Goal: Task Accomplishment & Management: Use online tool/utility

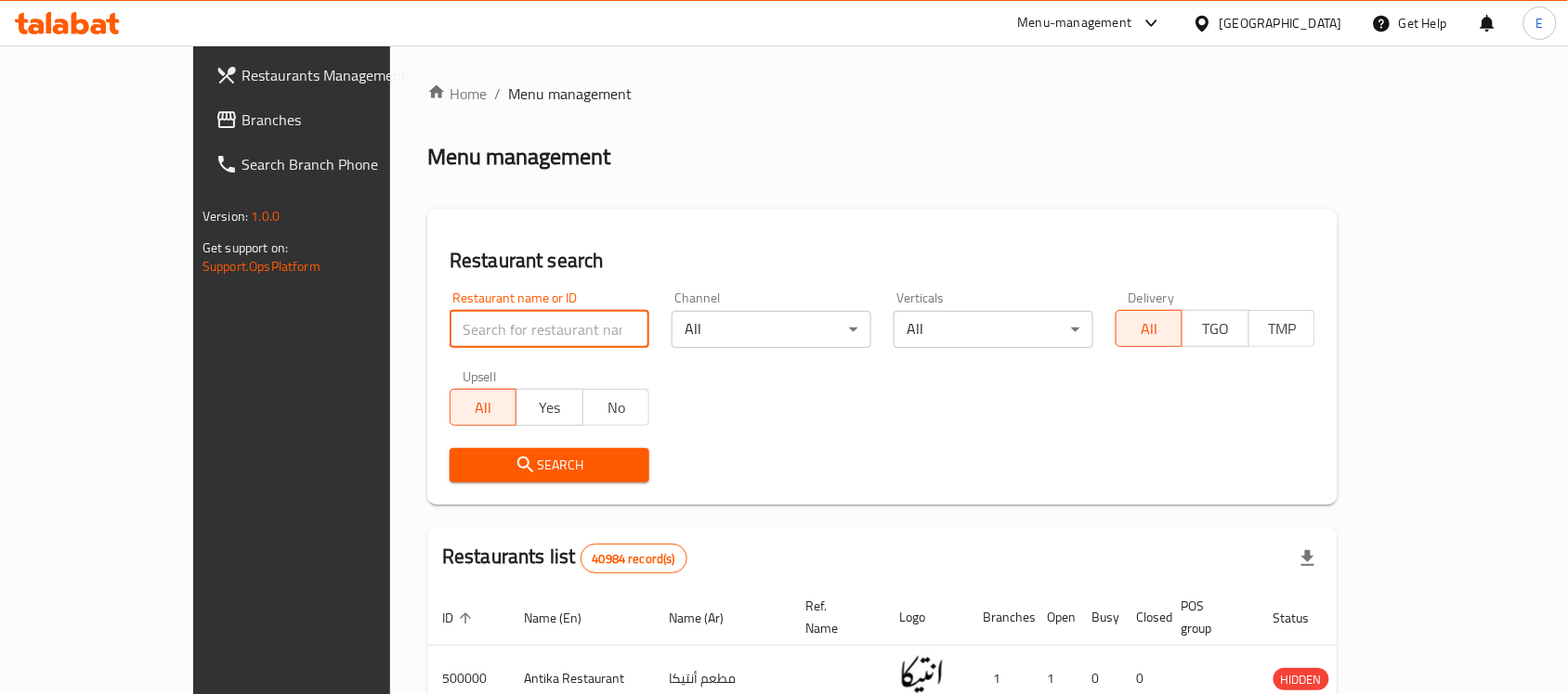
click at [450, 318] on input "search" at bounding box center [550, 330] width 200 height 38
paste input "696236"
type input "696236"
click button "Search" at bounding box center [550, 465] width 200 height 35
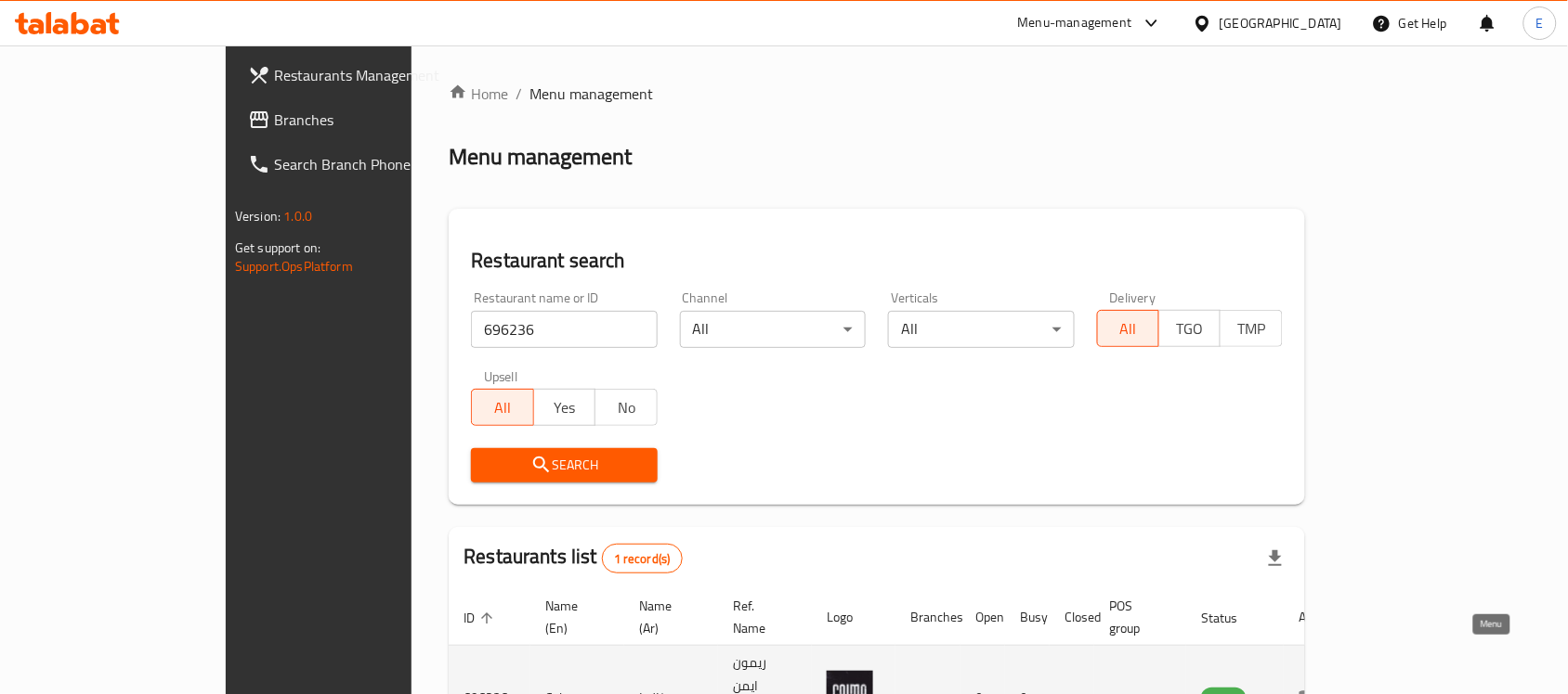
click at [1319, 692] on icon "enhanced table" at bounding box center [1309, 700] width 21 height 16
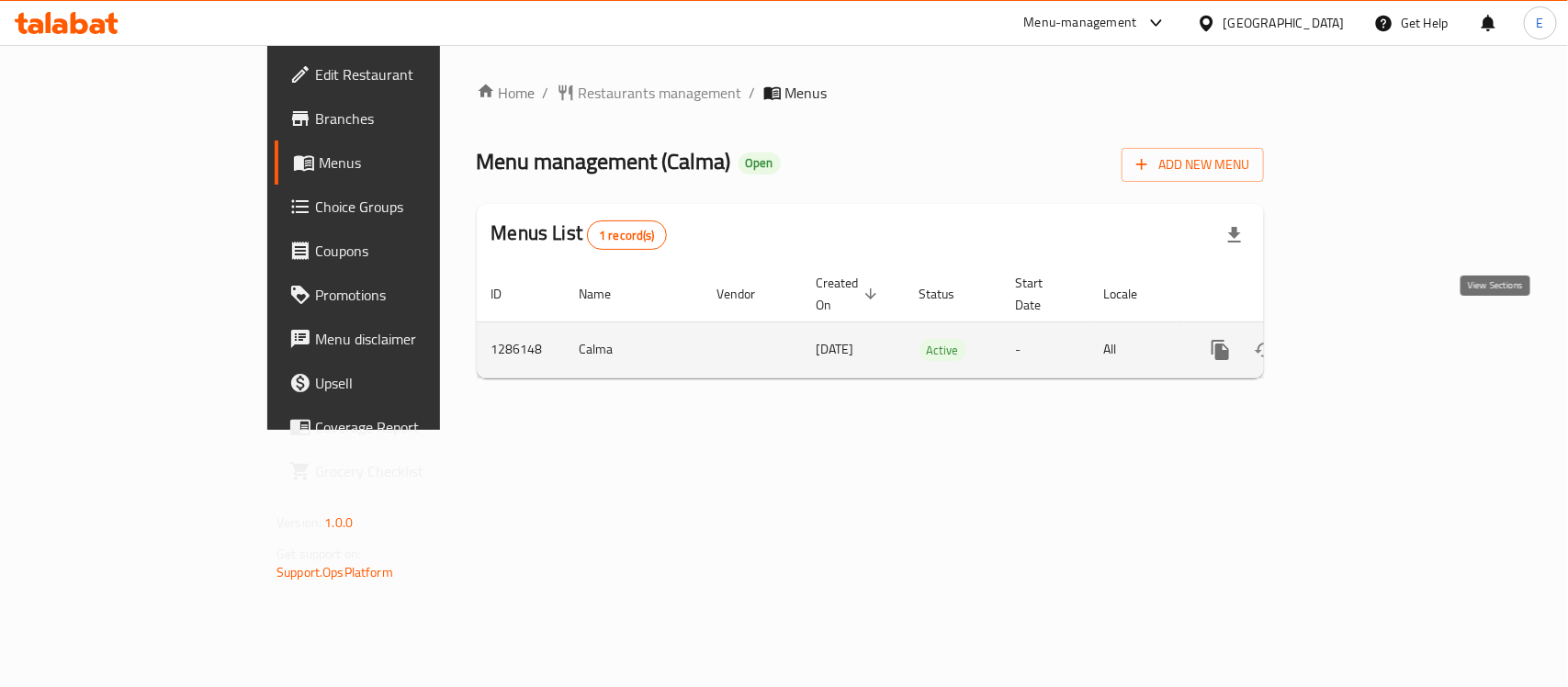
click at [1376, 332] on link "enhanced table" at bounding box center [1353, 350] width 44 height 44
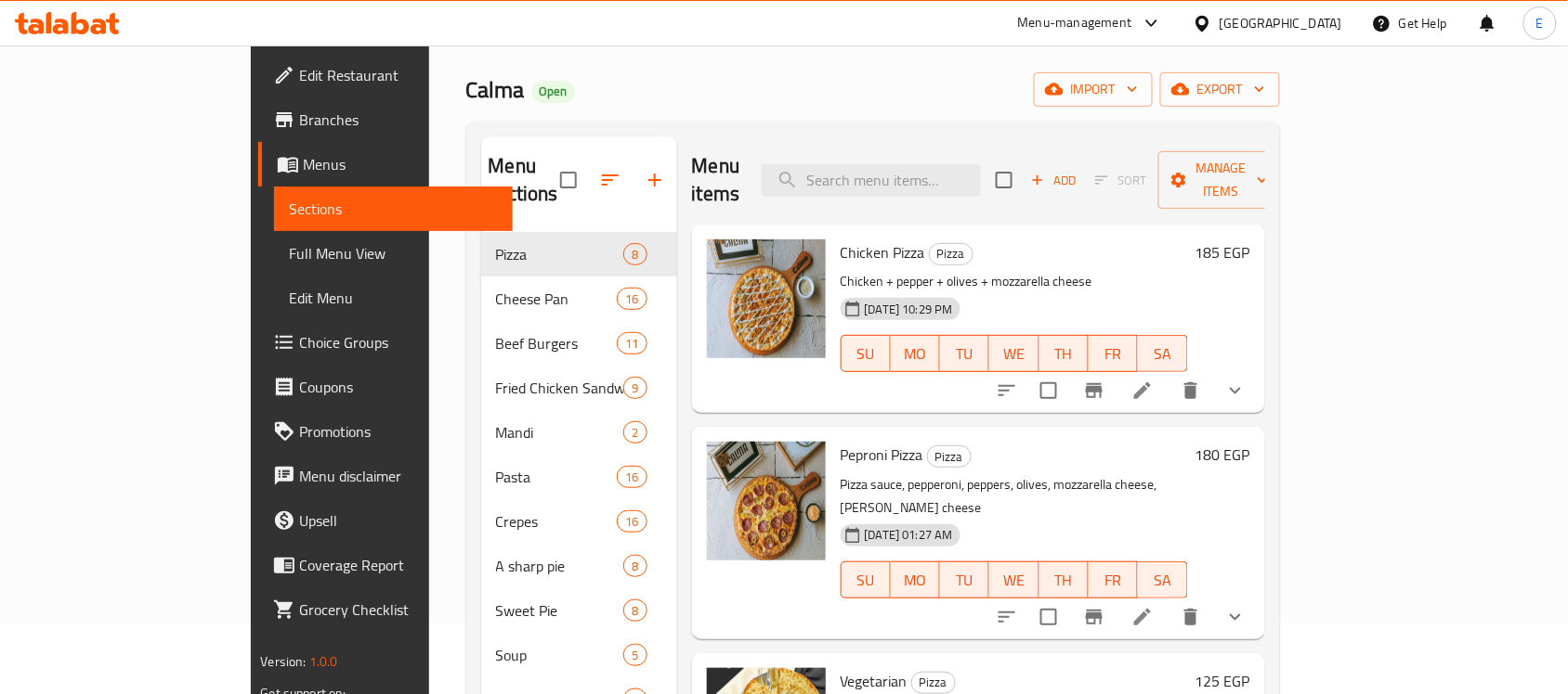
scroll to position [86, 0]
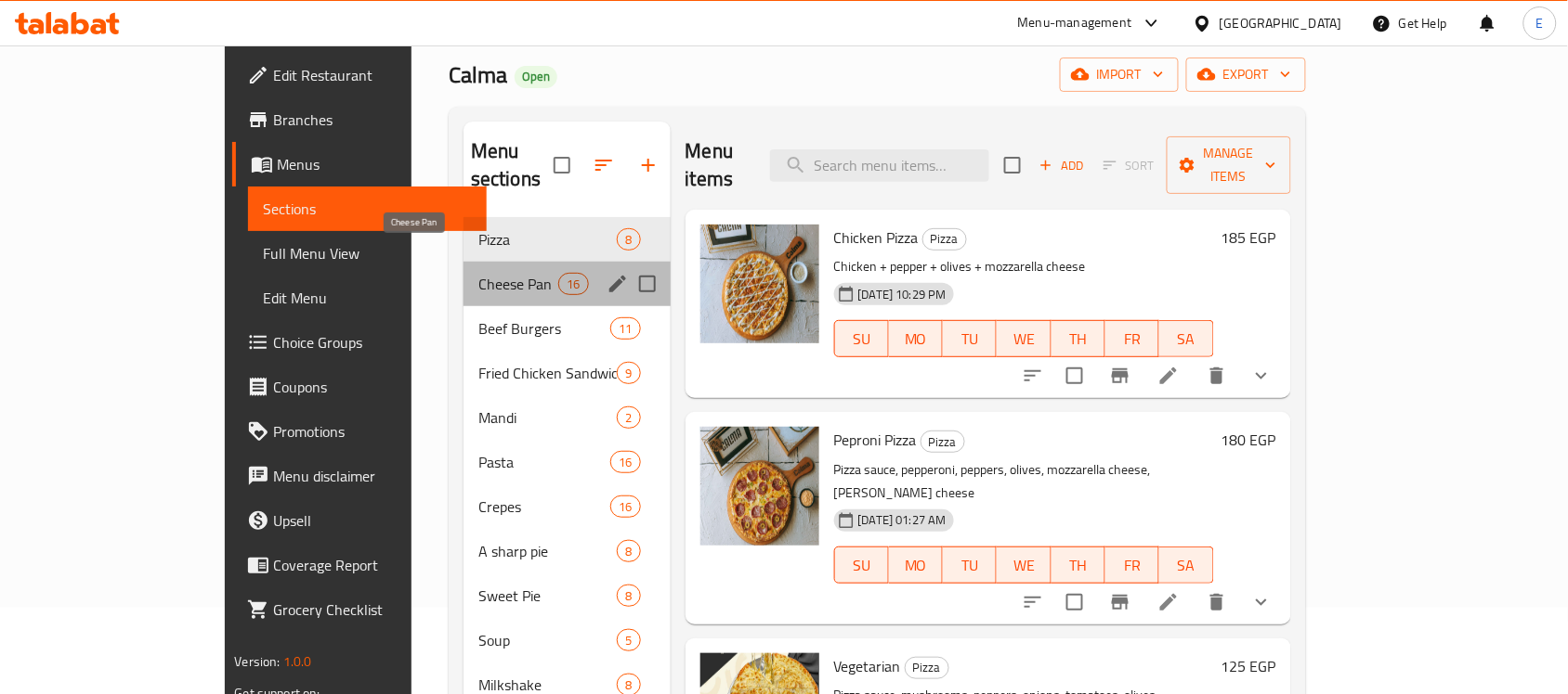
click at [478, 273] on span "Cheese Pan" at bounding box center [518, 284] width 80 height 23
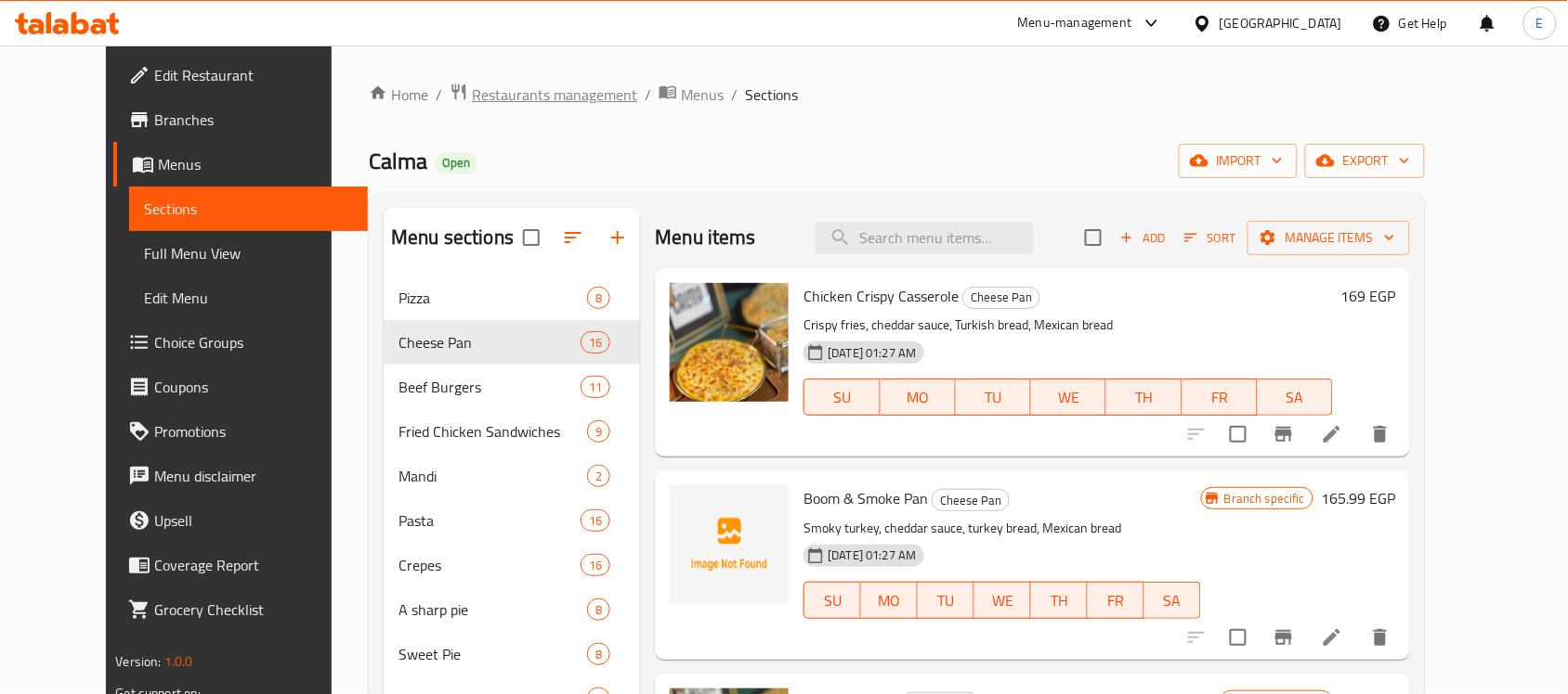
click at [471, 88] on span "Restaurants management" at bounding box center [554, 94] width 165 height 23
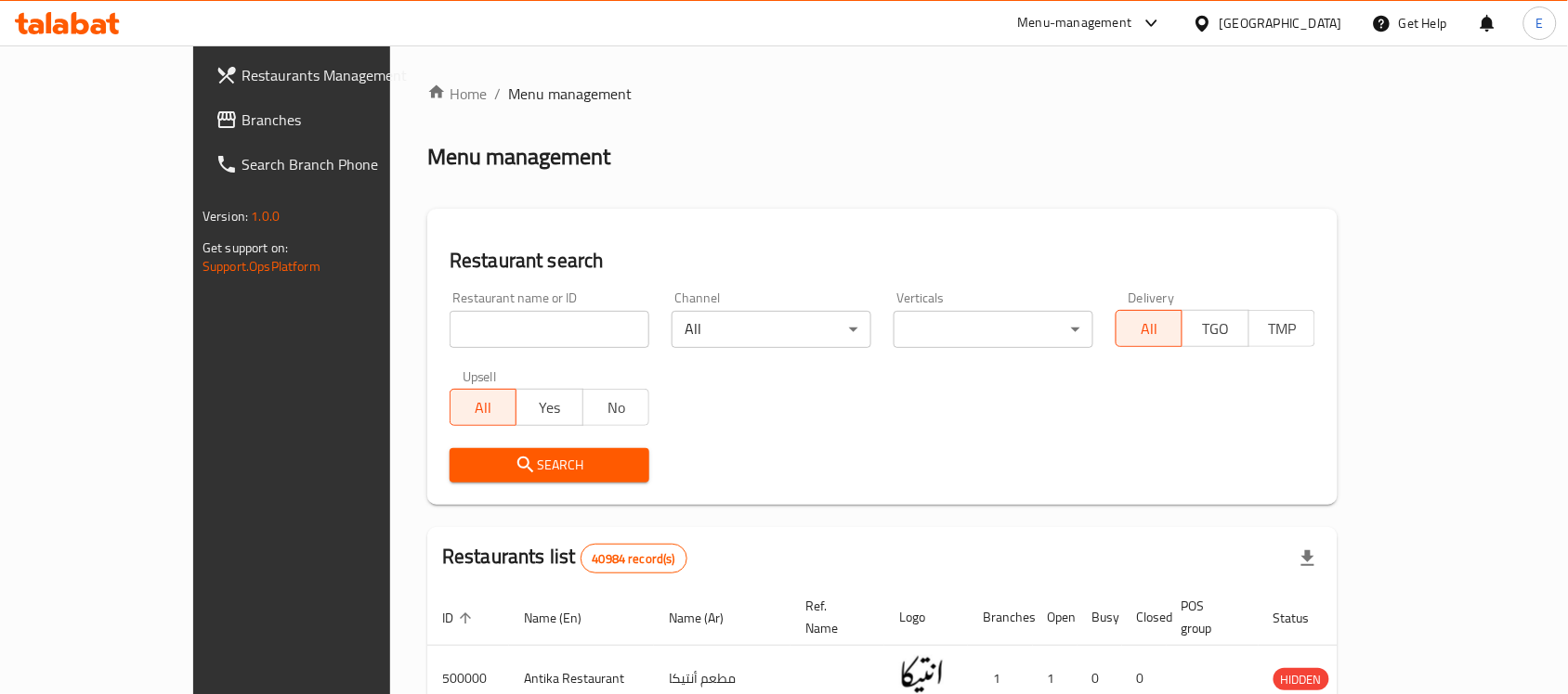
click at [455, 317] on input "search" at bounding box center [550, 330] width 200 height 38
paste input "628265"
type input "628265"
click button "Search" at bounding box center [550, 465] width 200 height 35
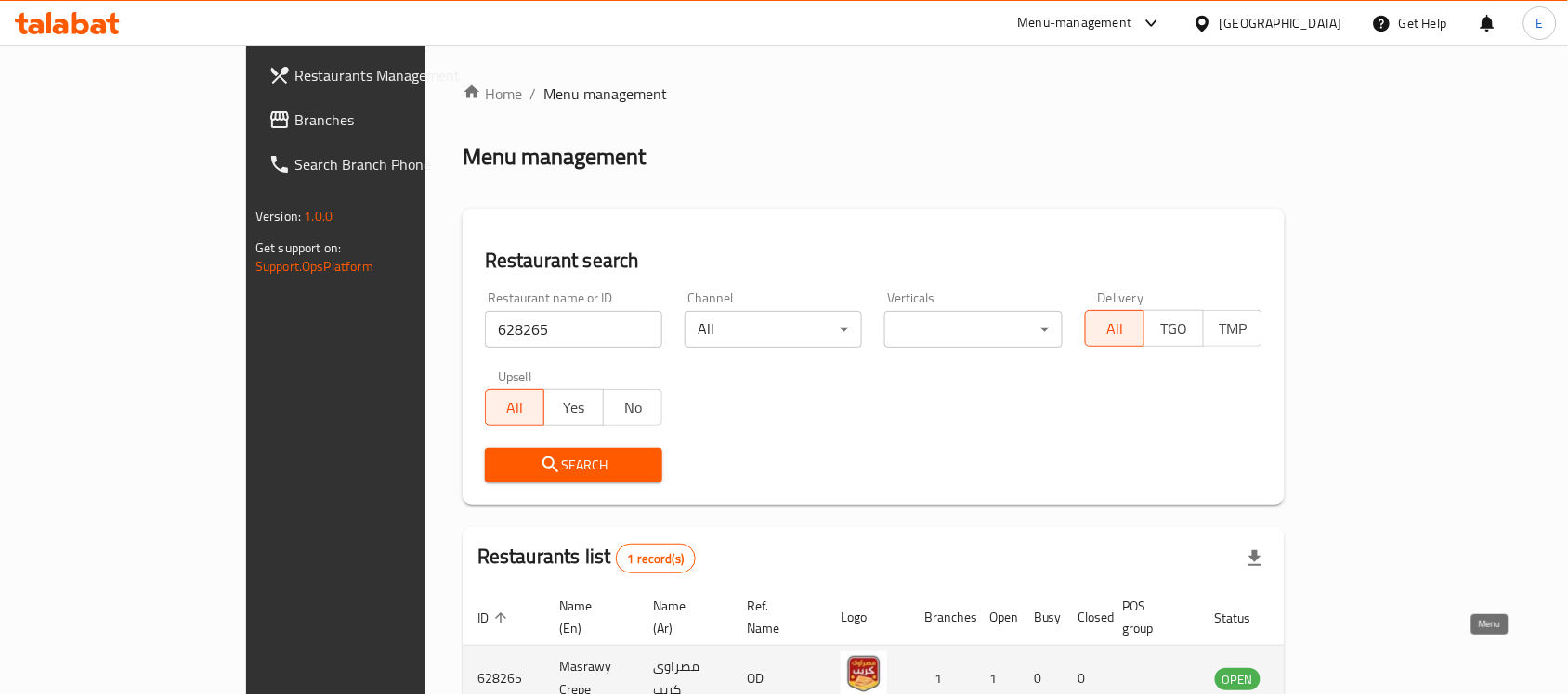
click at [1333, 672] on icon "enhanced table" at bounding box center [1323, 680] width 21 height 16
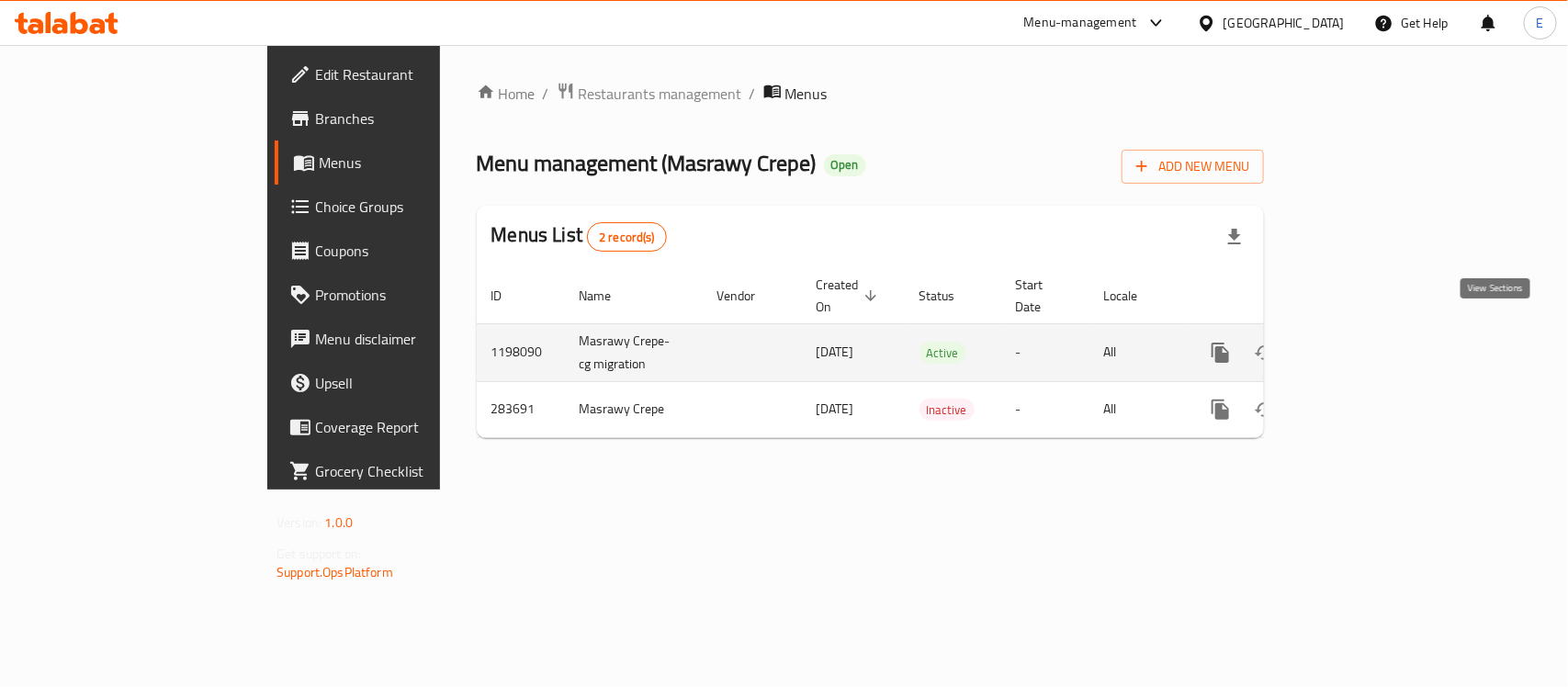
click at [1364, 342] on icon "enhanced table" at bounding box center [1353, 353] width 23 height 23
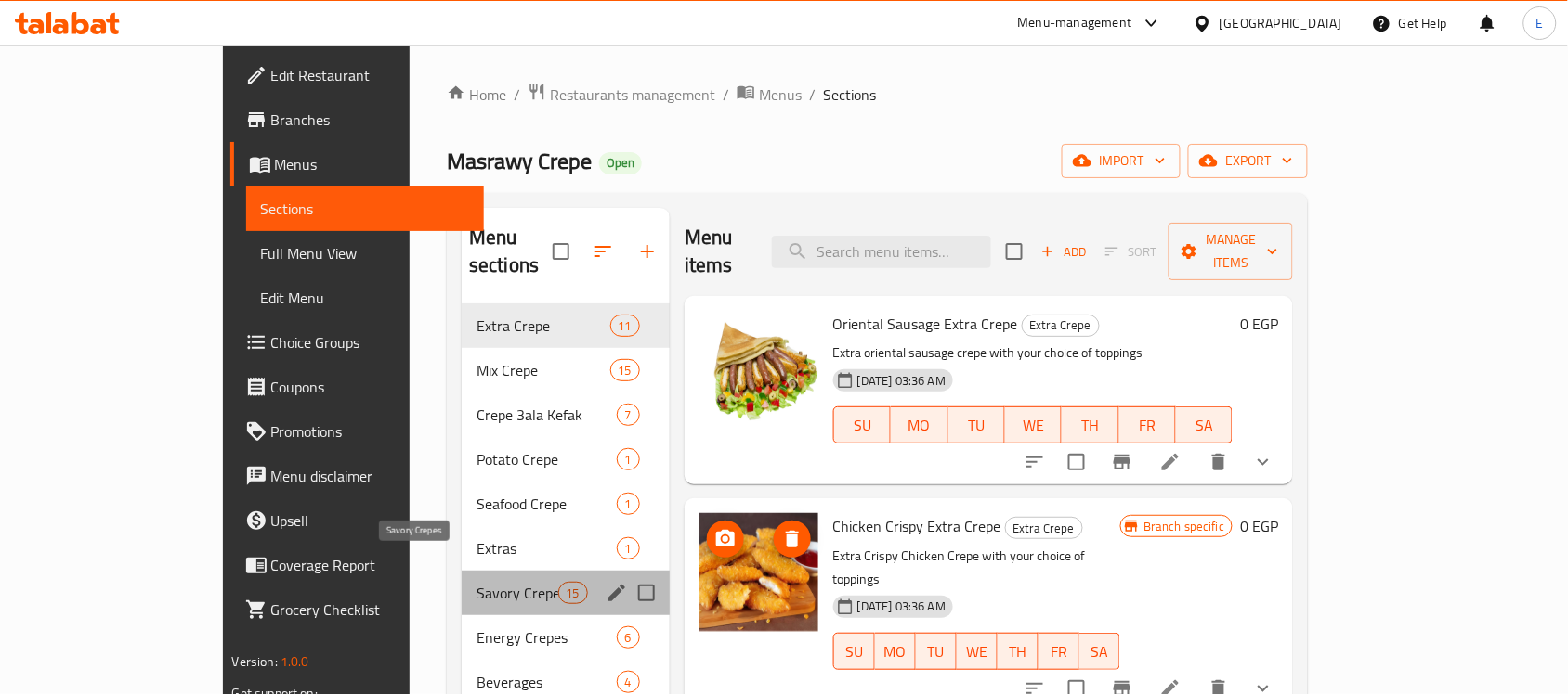
click at [476, 582] on span "Savory Crepes" at bounding box center [517, 593] width 82 height 23
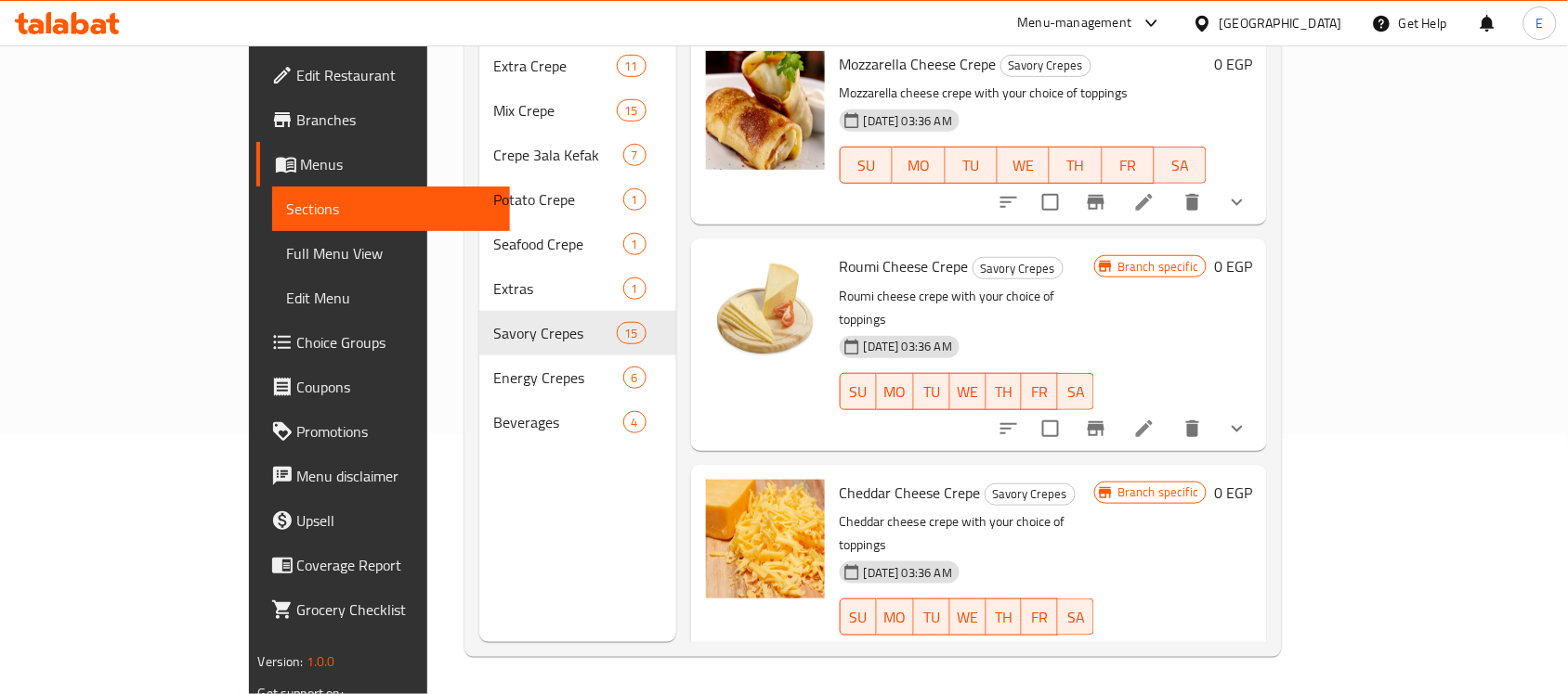
scroll to position [580, 0]
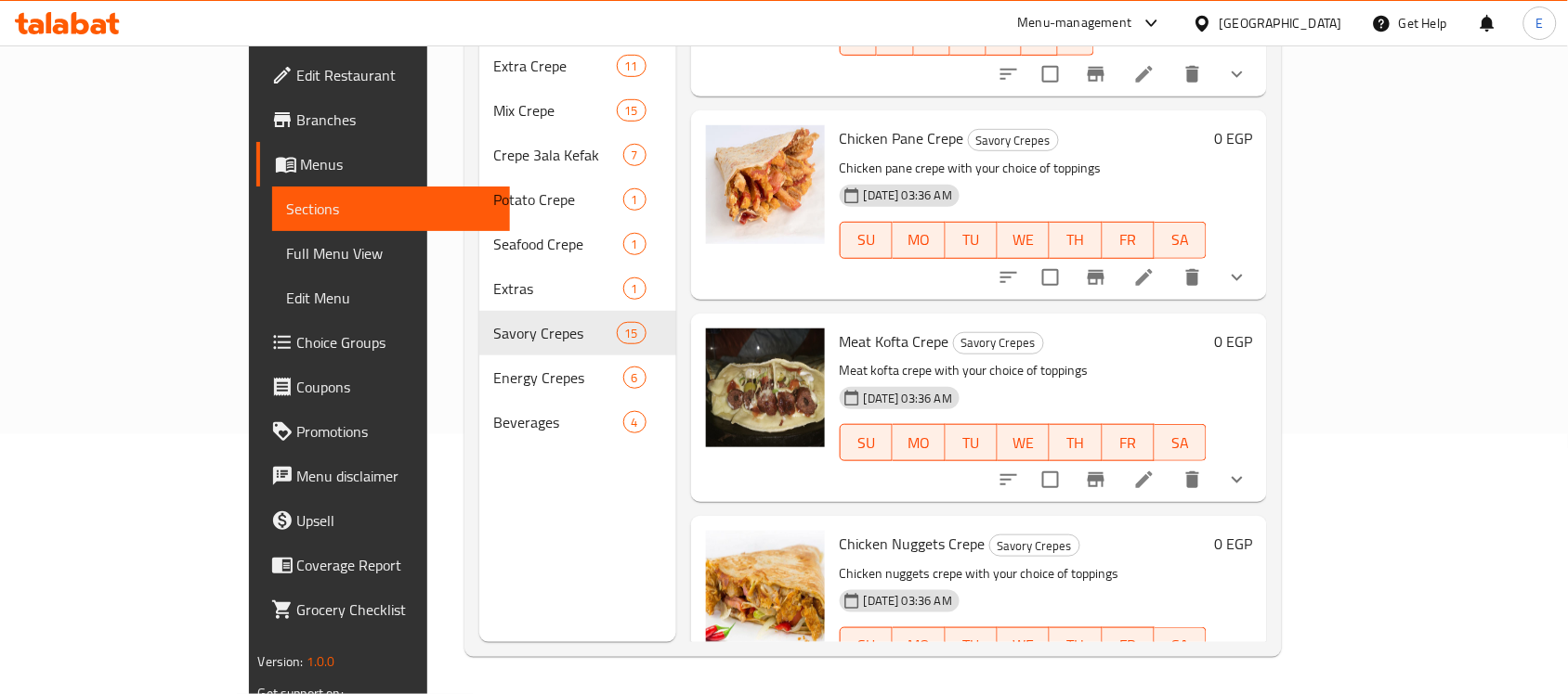
click at [1248, 266] on icon "show more" at bounding box center [1237, 277] width 23 height 23
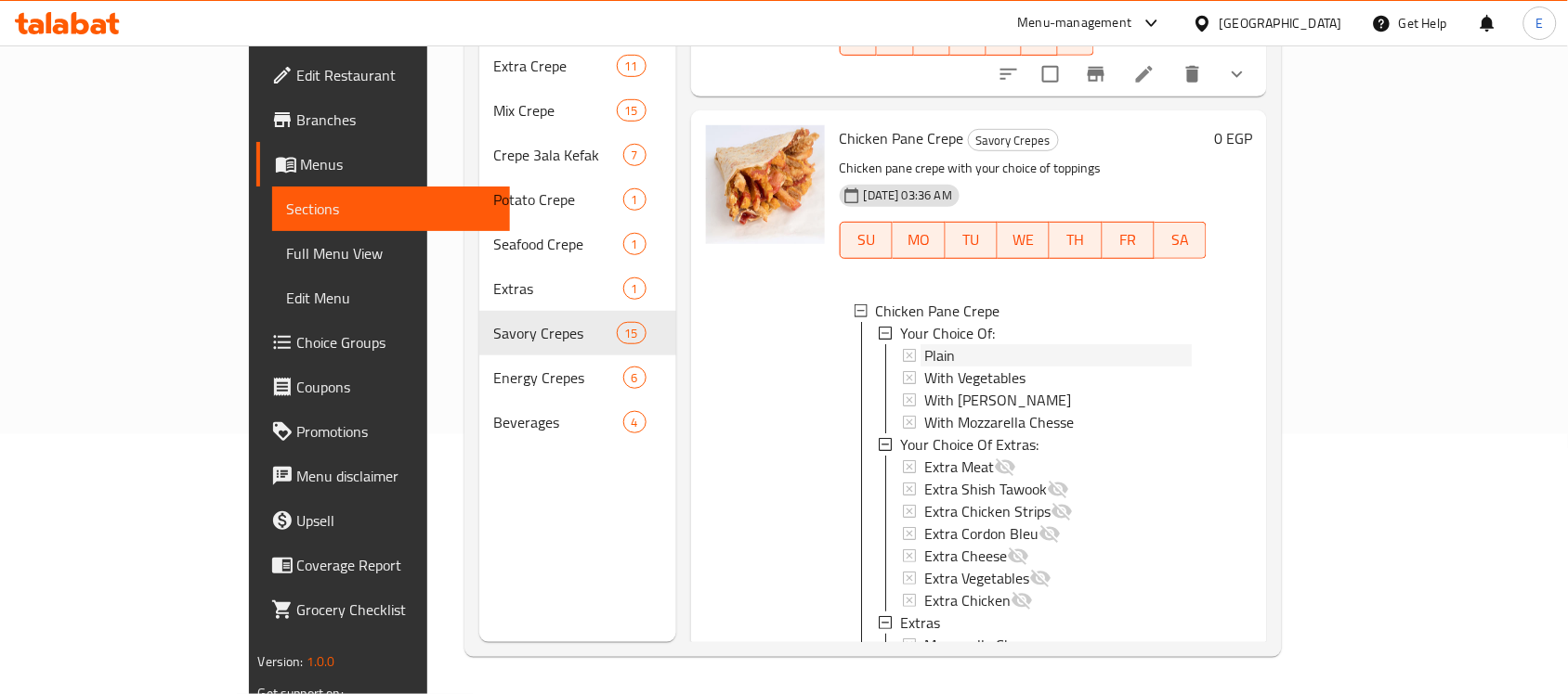
click at [945, 345] on div "Plain" at bounding box center [1058, 355] width 268 height 23
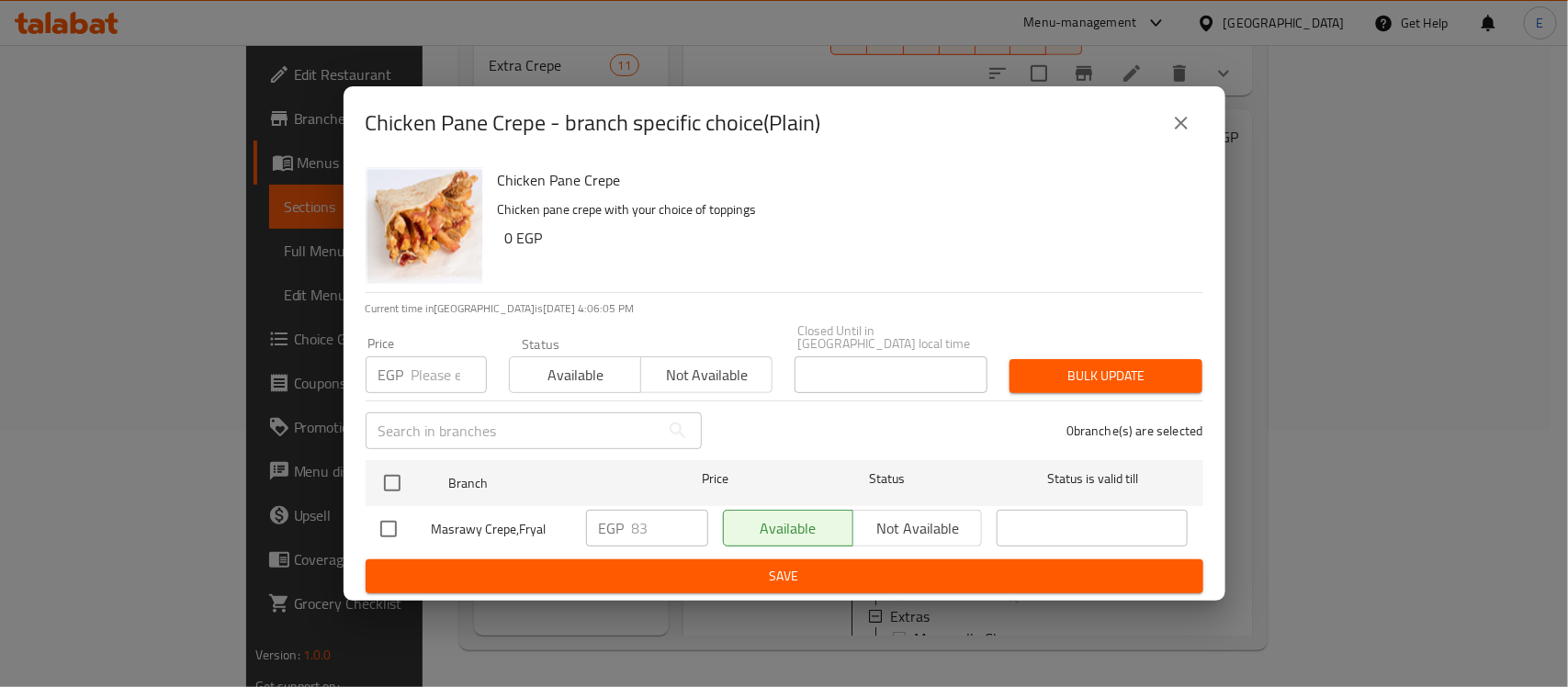
click at [1186, 130] on icon "close" at bounding box center [1182, 123] width 23 height 23
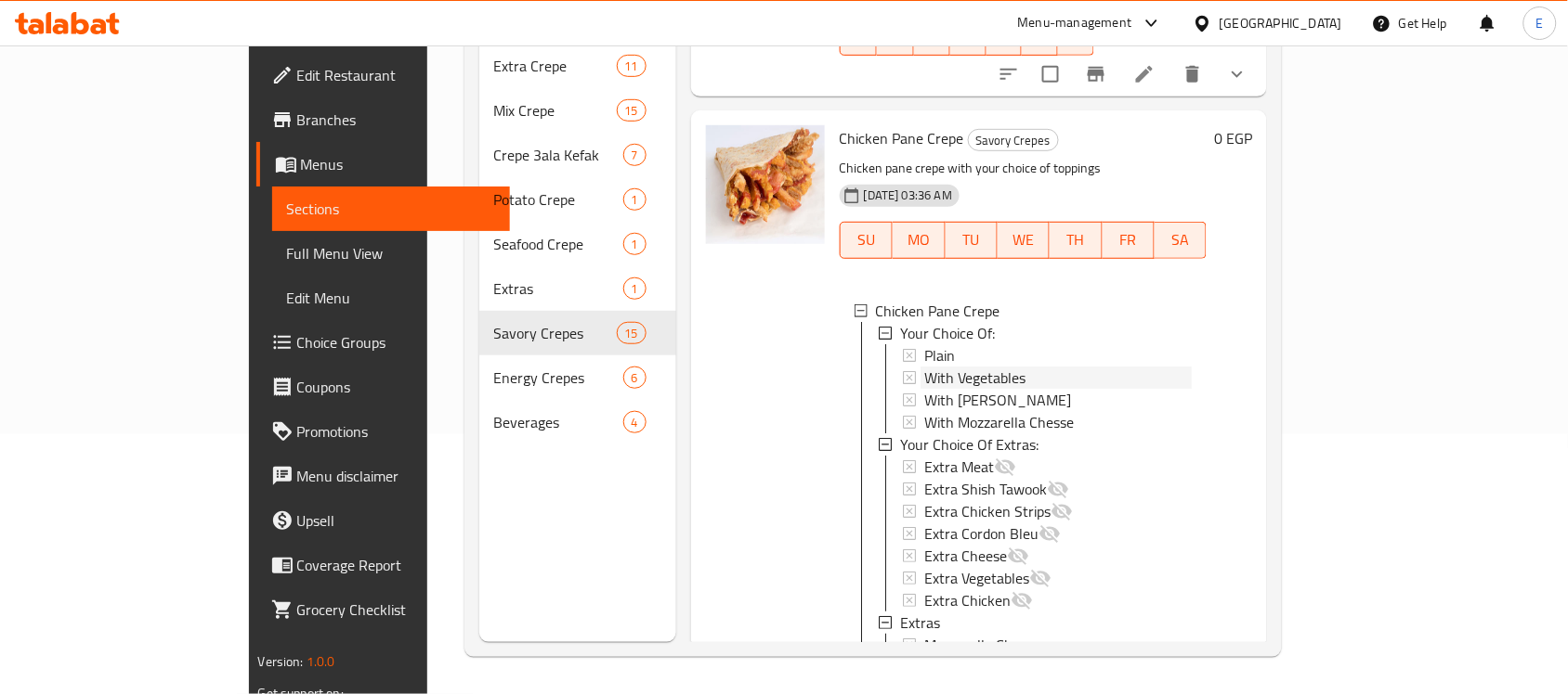
click at [925, 366] on span "With Vegetables" at bounding box center [975, 377] width 101 height 23
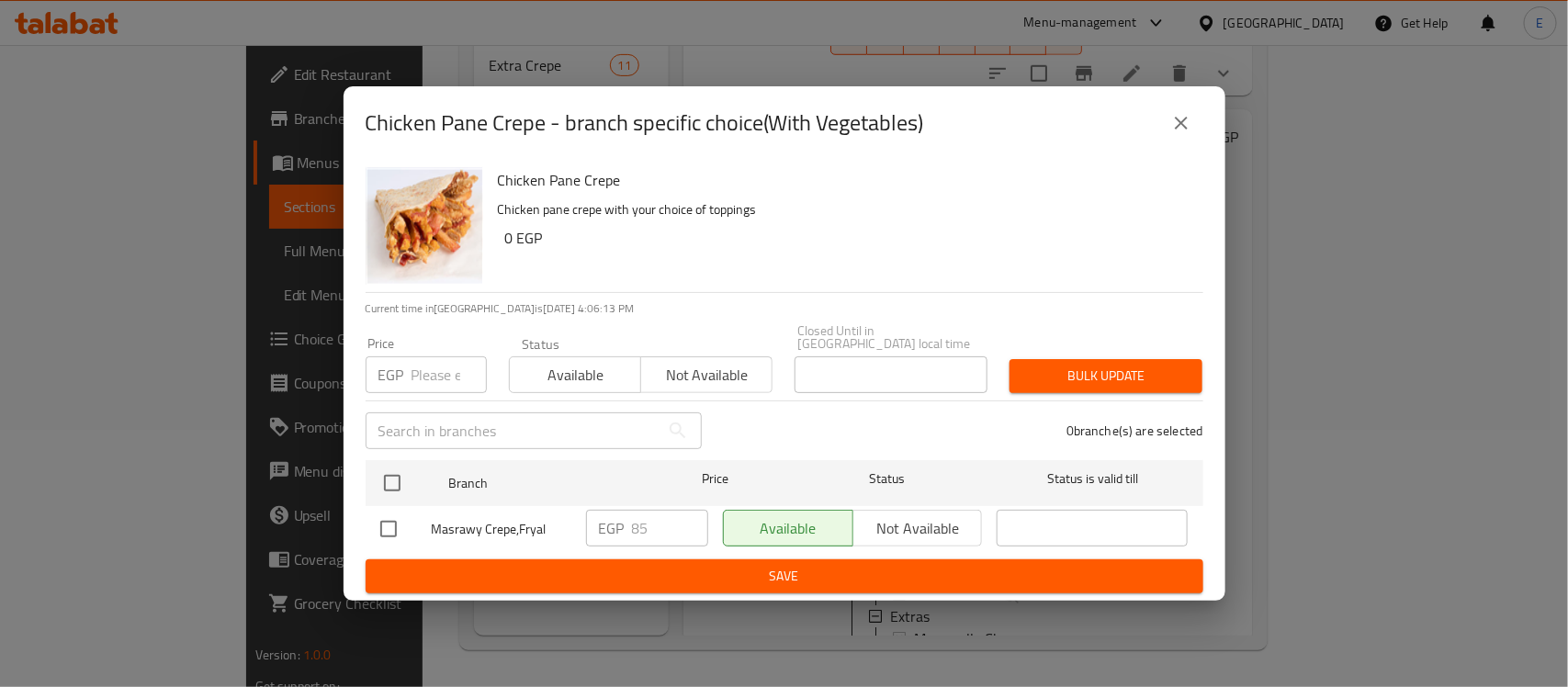
click at [1192, 120] on icon "close" at bounding box center [1182, 123] width 23 height 23
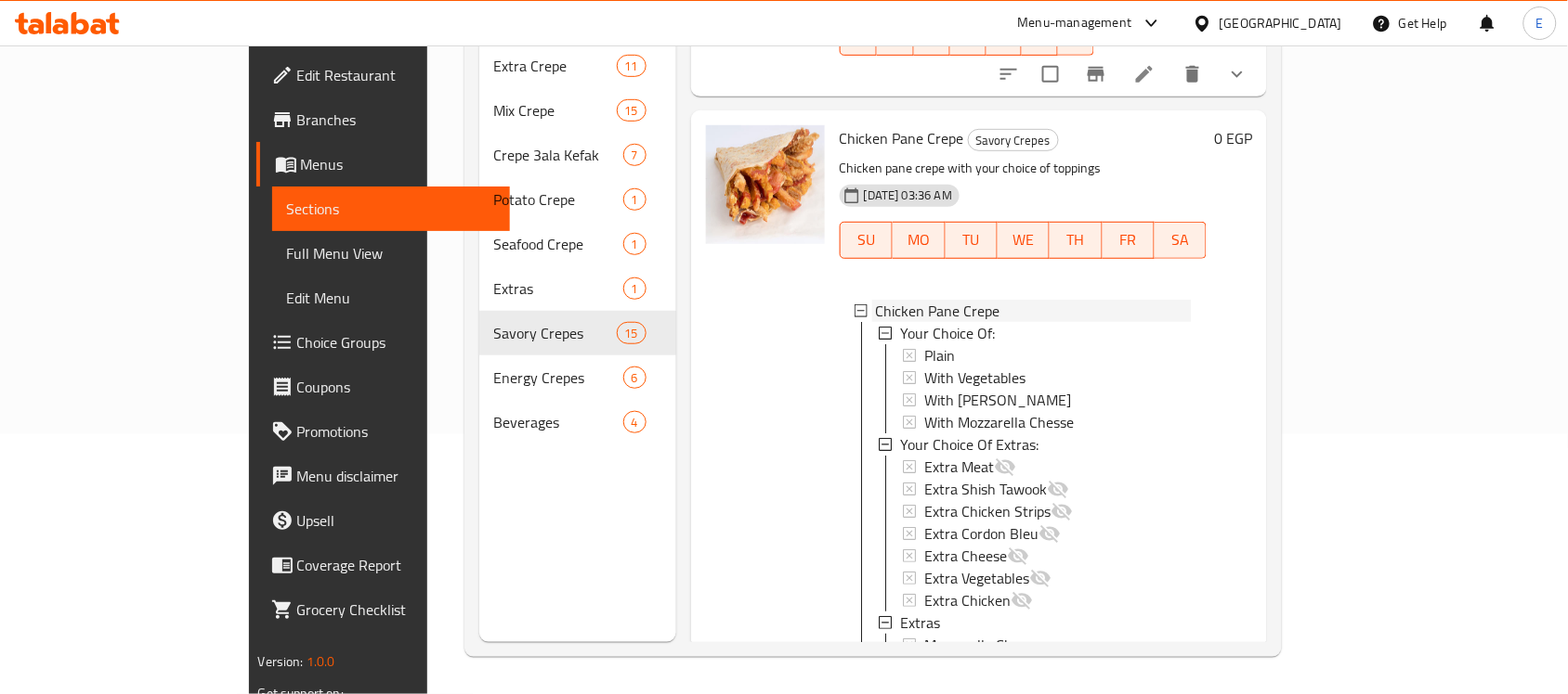
click at [1065, 300] on div "Chicken Pane Crepe" at bounding box center [1034, 311] width 317 height 23
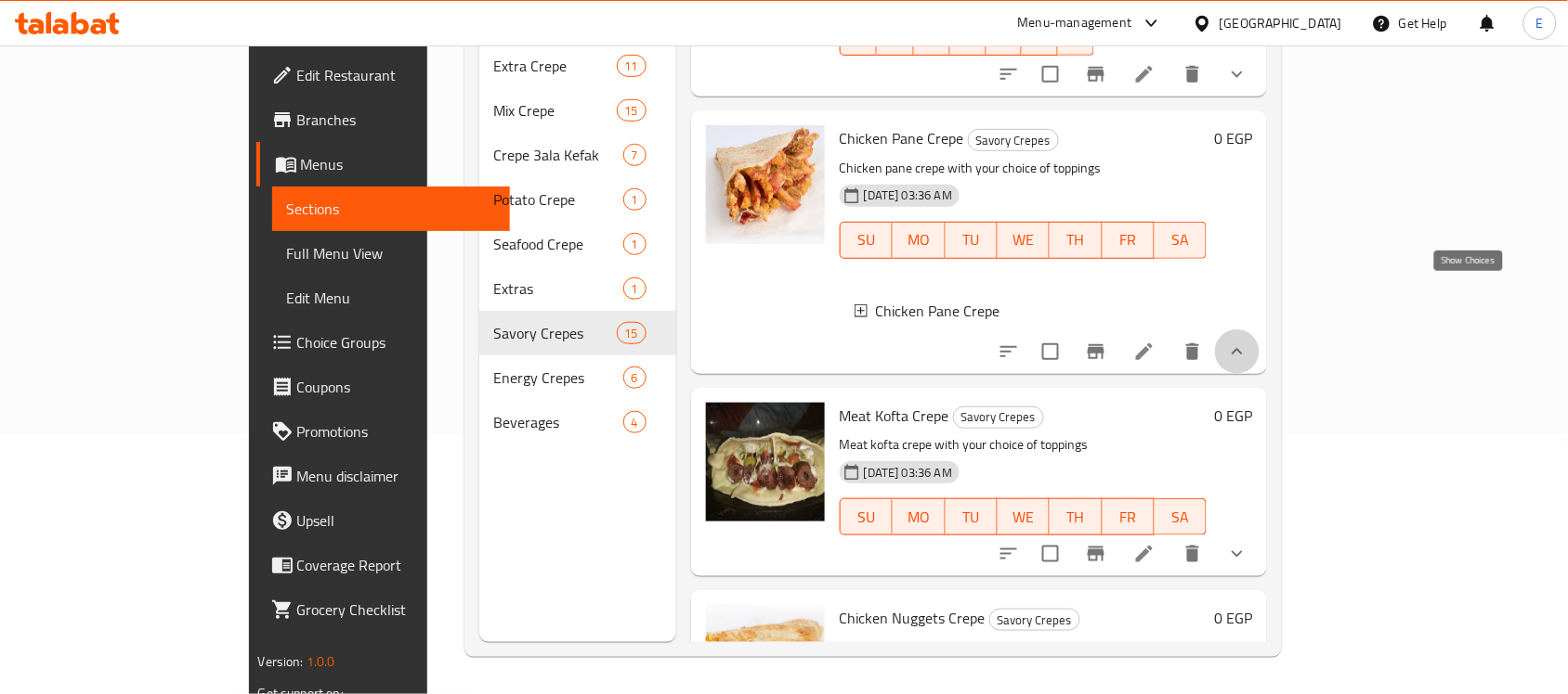
click at [1248, 341] on icon "show more" at bounding box center [1237, 351] width 23 height 23
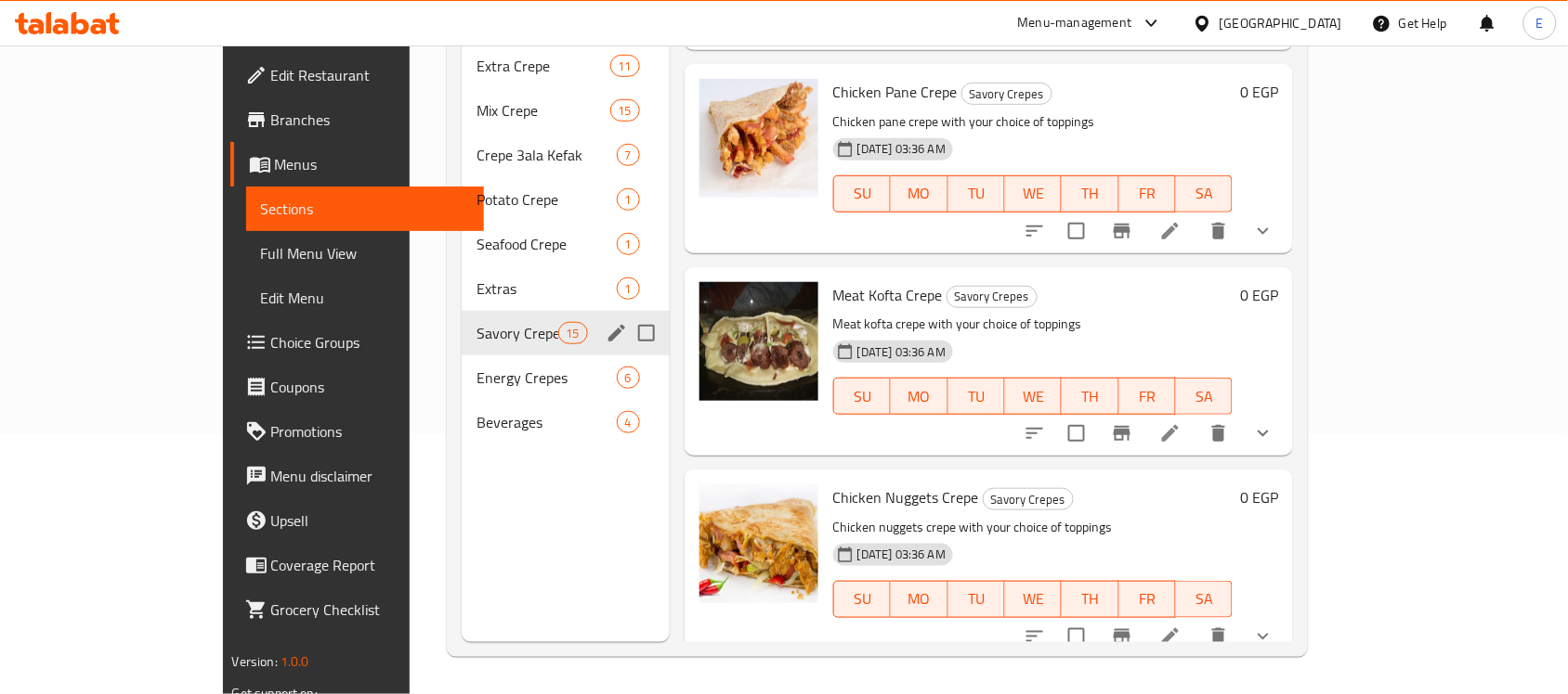
scroll to position [0, 0]
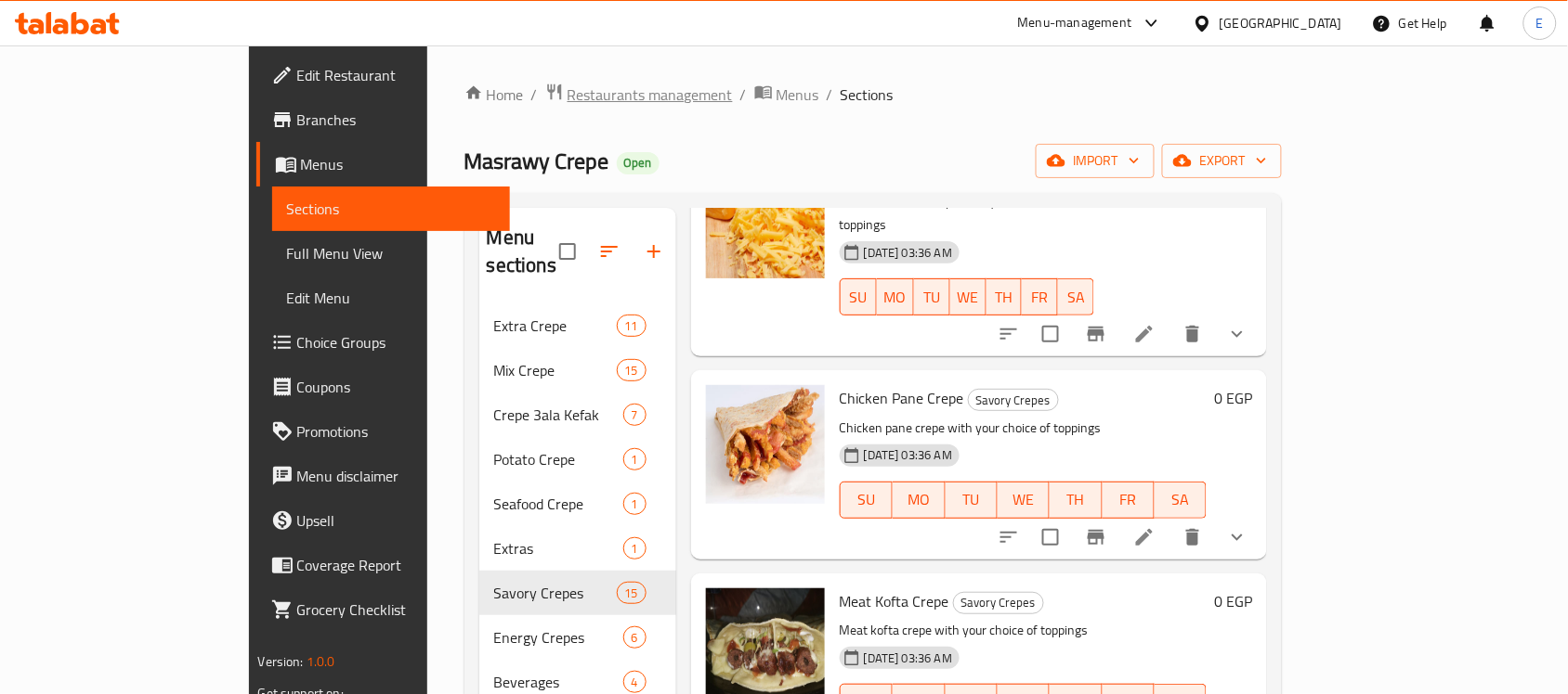
click at [568, 105] on span "Restaurants management" at bounding box center [650, 94] width 165 height 23
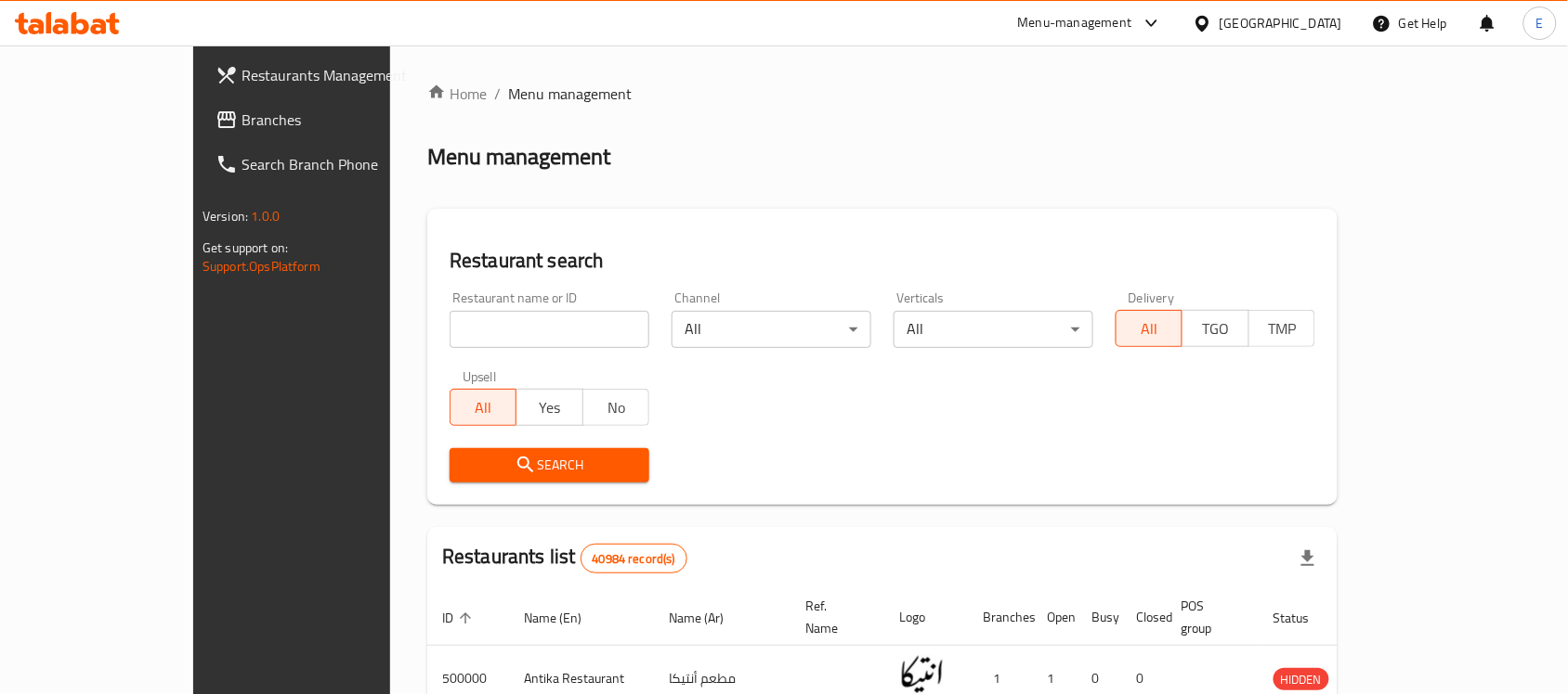
click at [450, 335] on input "search" at bounding box center [550, 330] width 200 height 38
paste input "704286"
type input "704286"
click button "Search" at bounding box center [550, 465] width 200 height 35
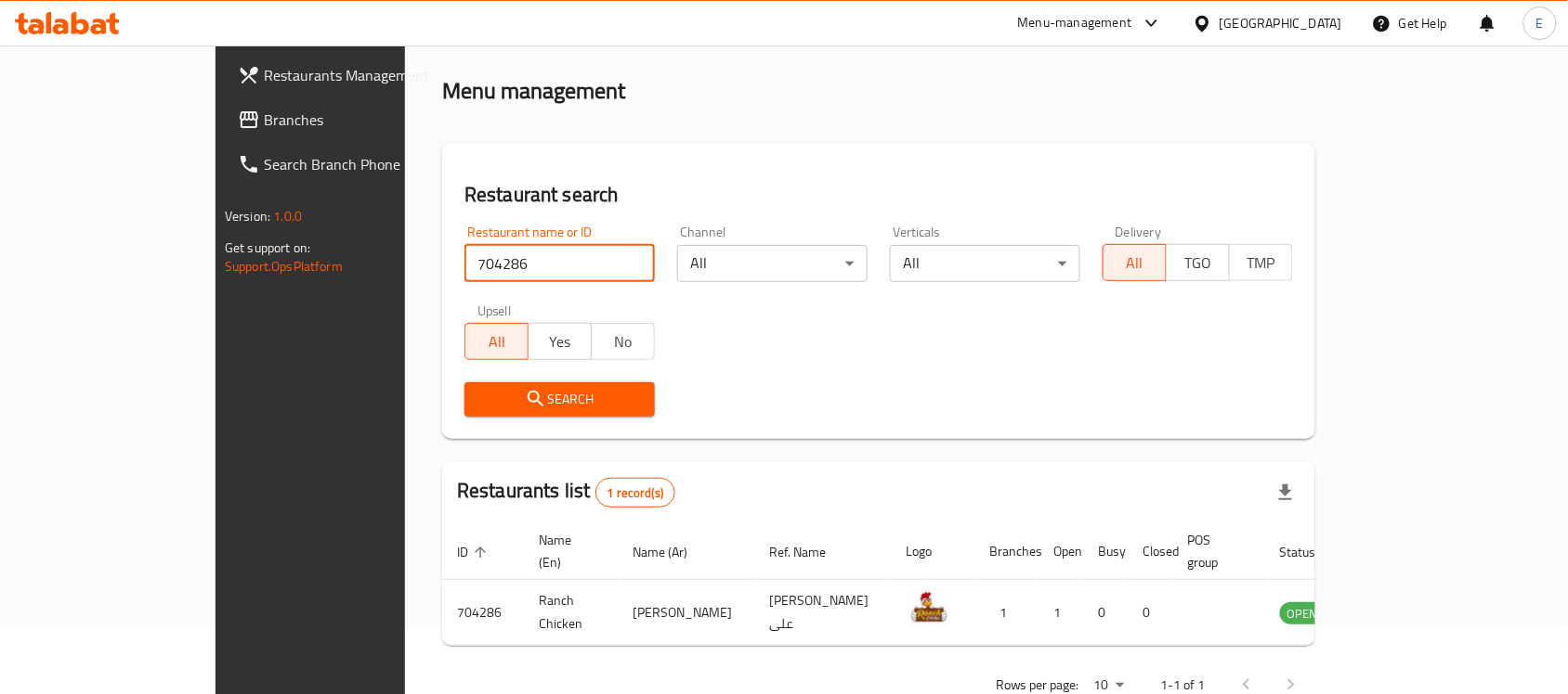
scroll to position [97, 0]
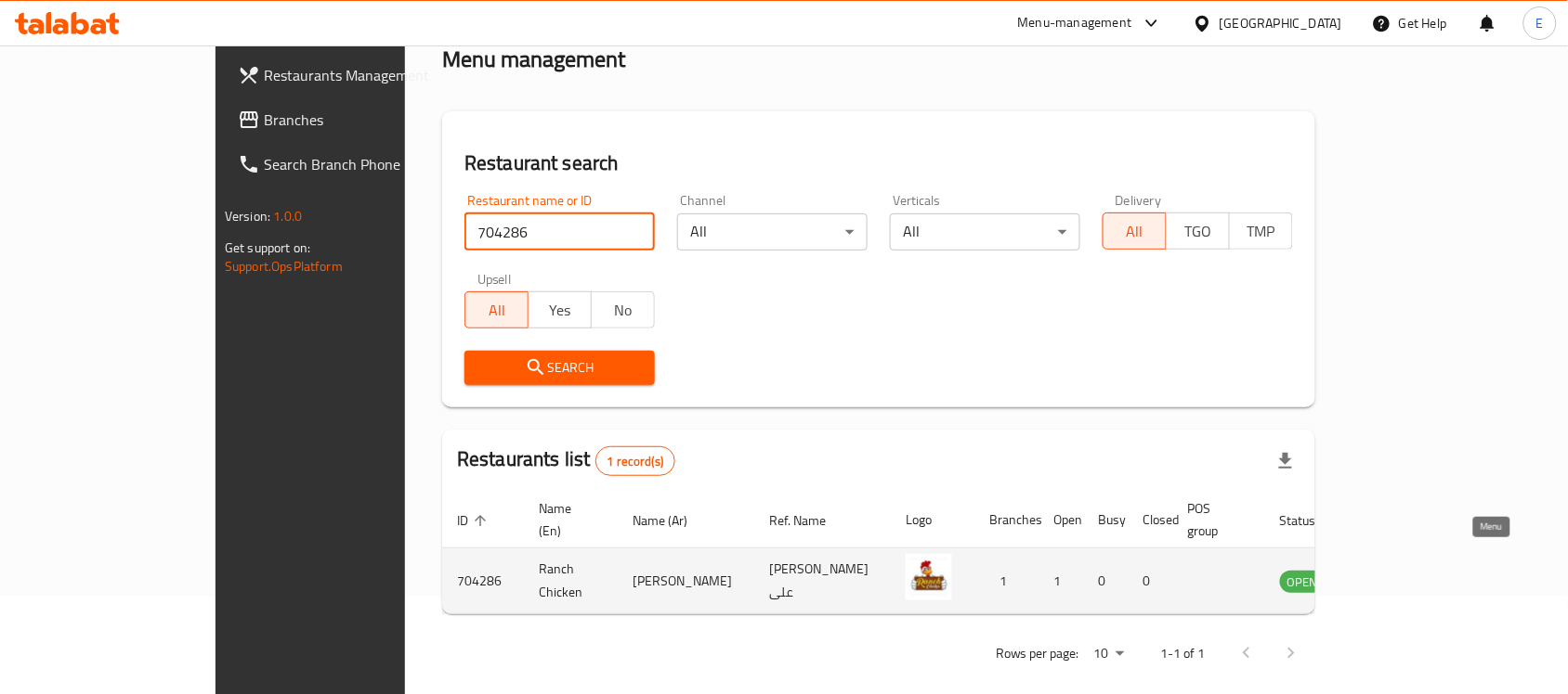
click at [1400, 570] on icon "enhanced table" at bounding box center [1388, 581] width 23 height 23
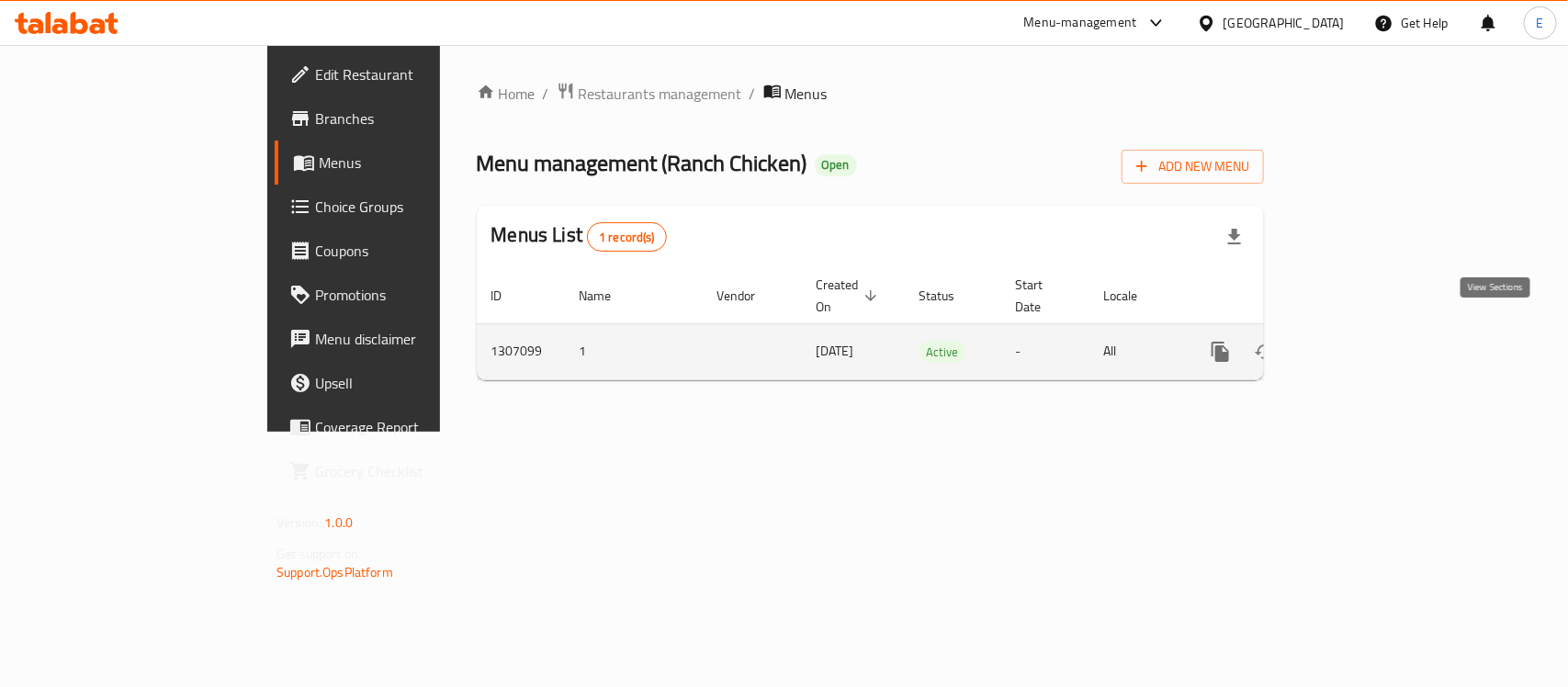
click at [1364, 341] on icon "enhanced table" at bounding box center [1353, 352] width 23 height 23
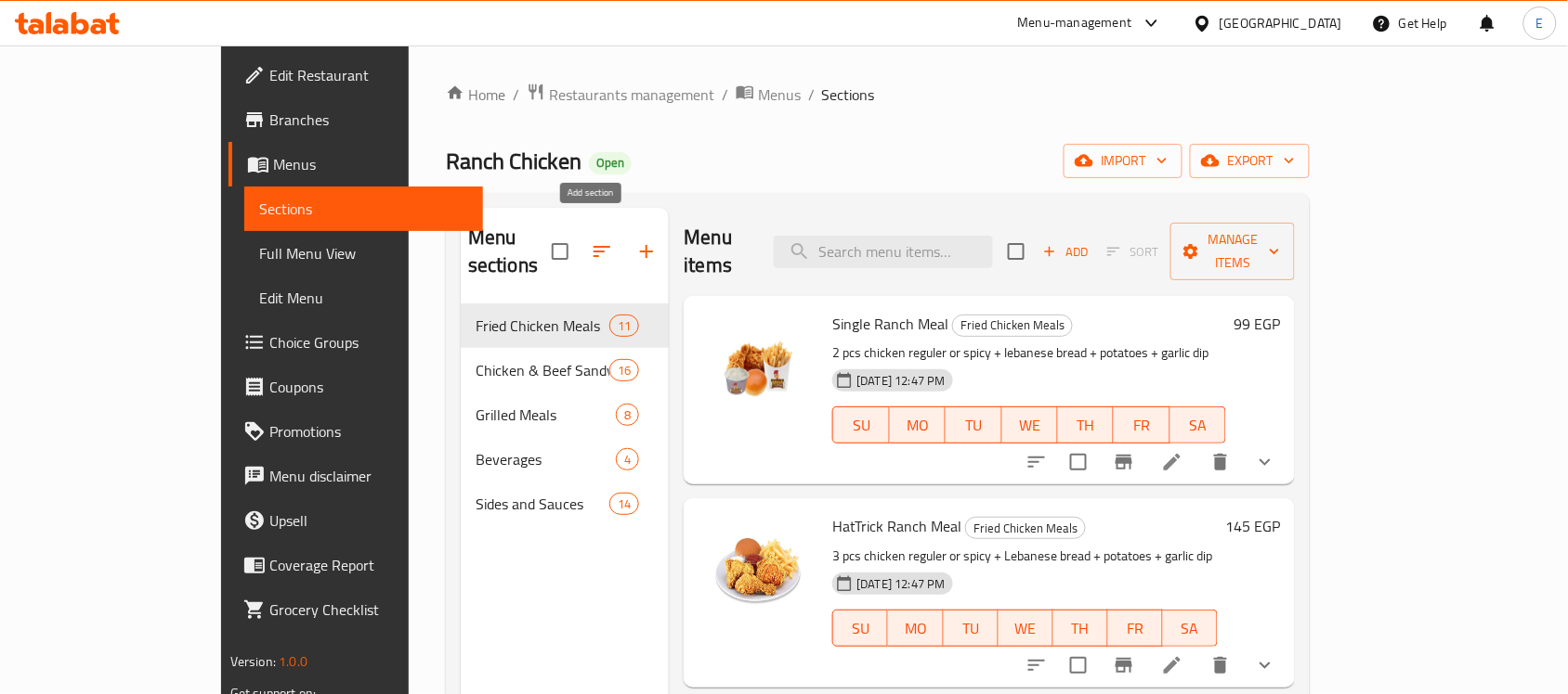
click at [640, 246] on icon "button" at bounding box center [646, 251] width 13 height 13
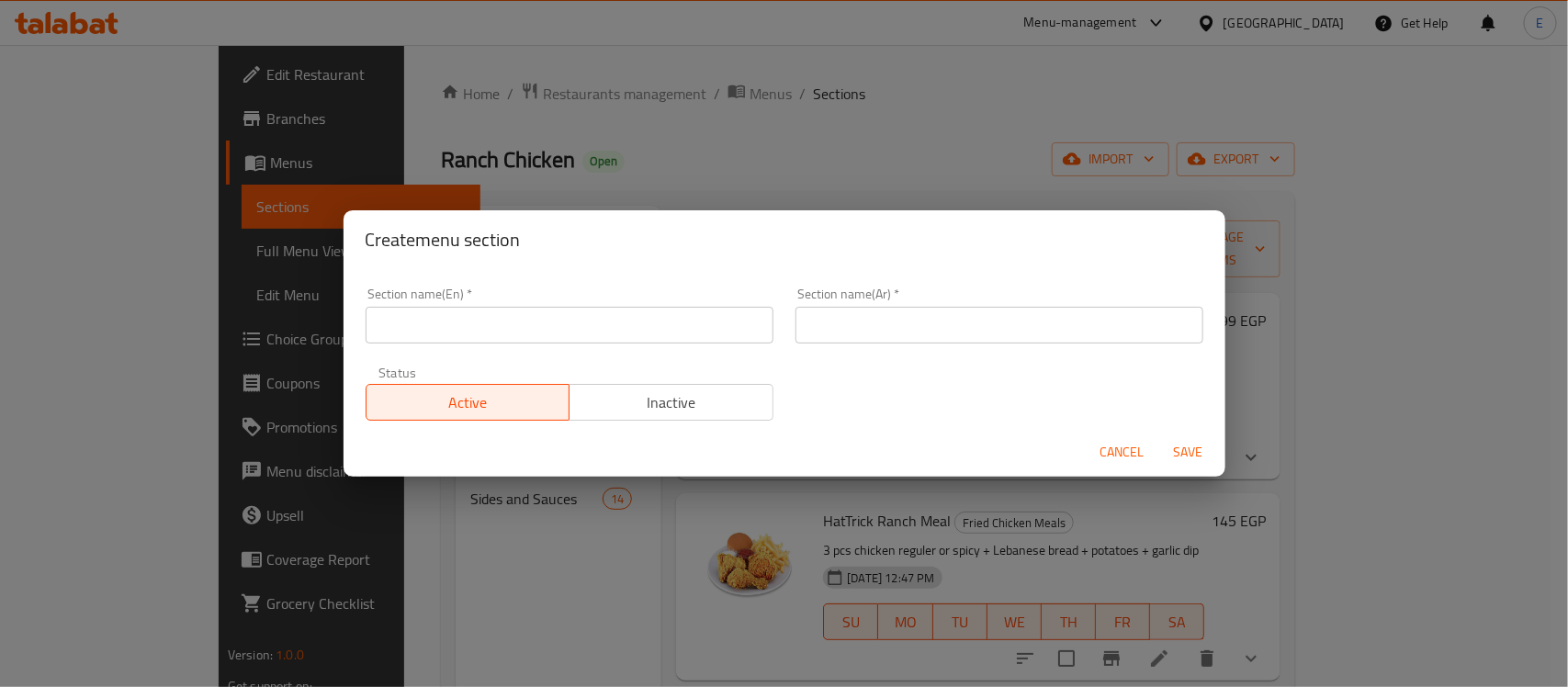
click at [512, 318] on input "text" at bounding box center [569, 325] width 408 height 37
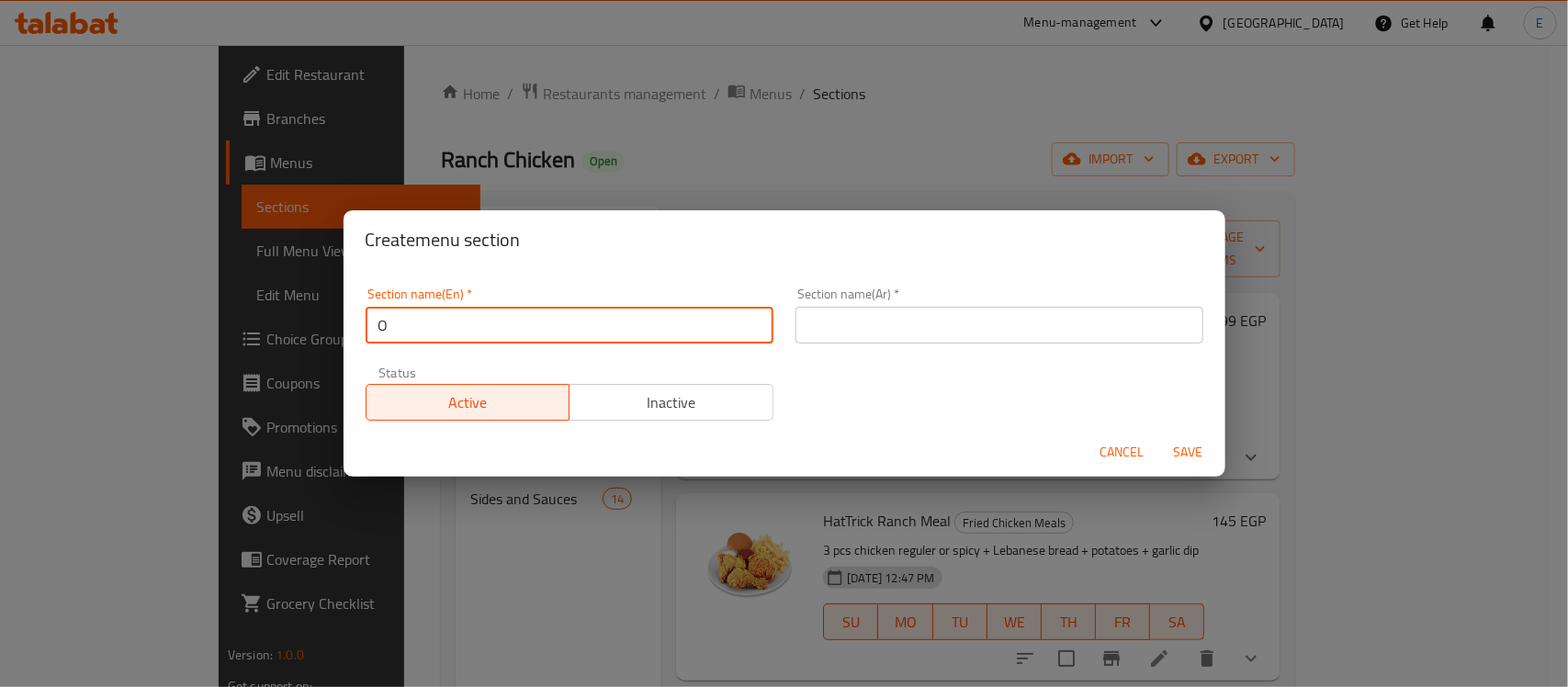
type input "Offers"
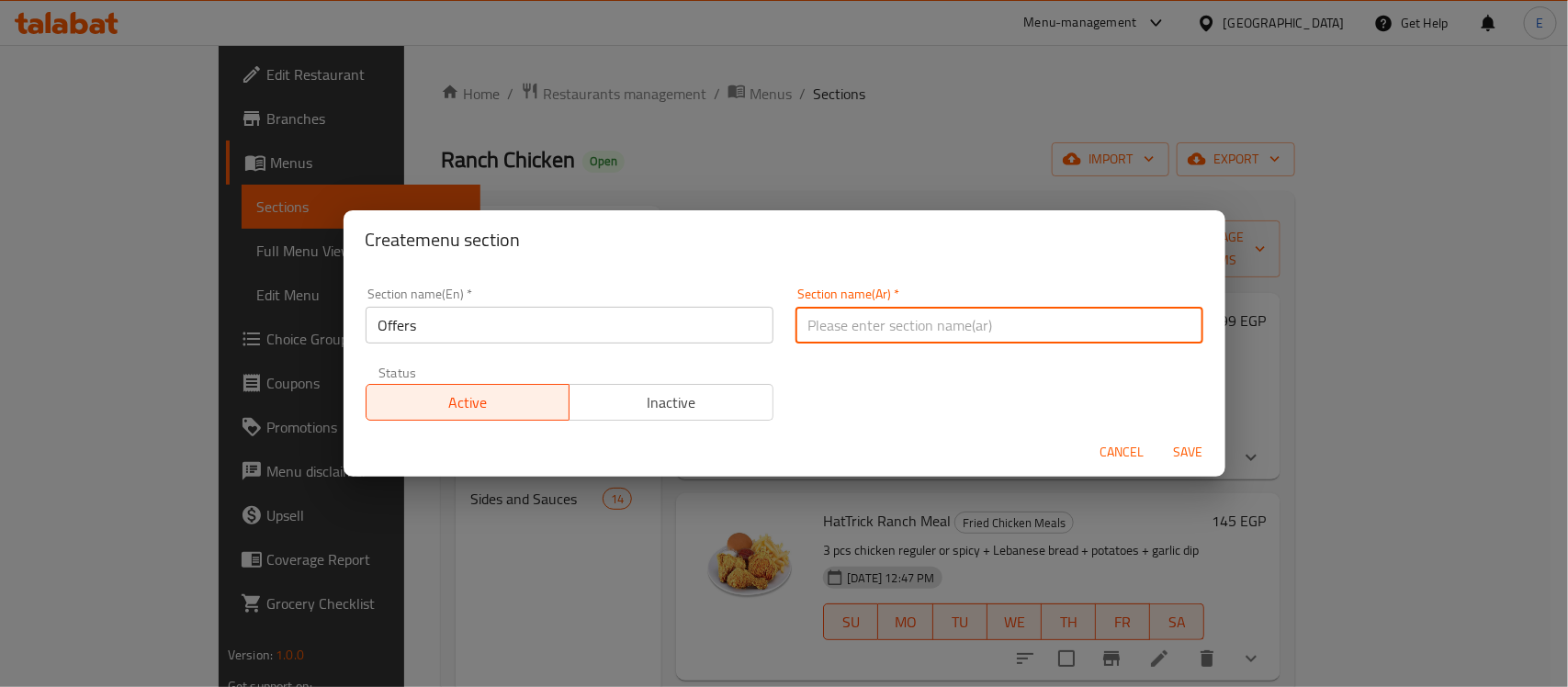
click at [809, 314] on input "text" at bounding box center [1000, 325] width 408 height 37
type input "العروض"
click at [841, 419] on div "Section name(En)   * Offers Section name(En) * Section name(Ar)   * العروض Sect…" at bounding box center [785, 354] width 860 height 155
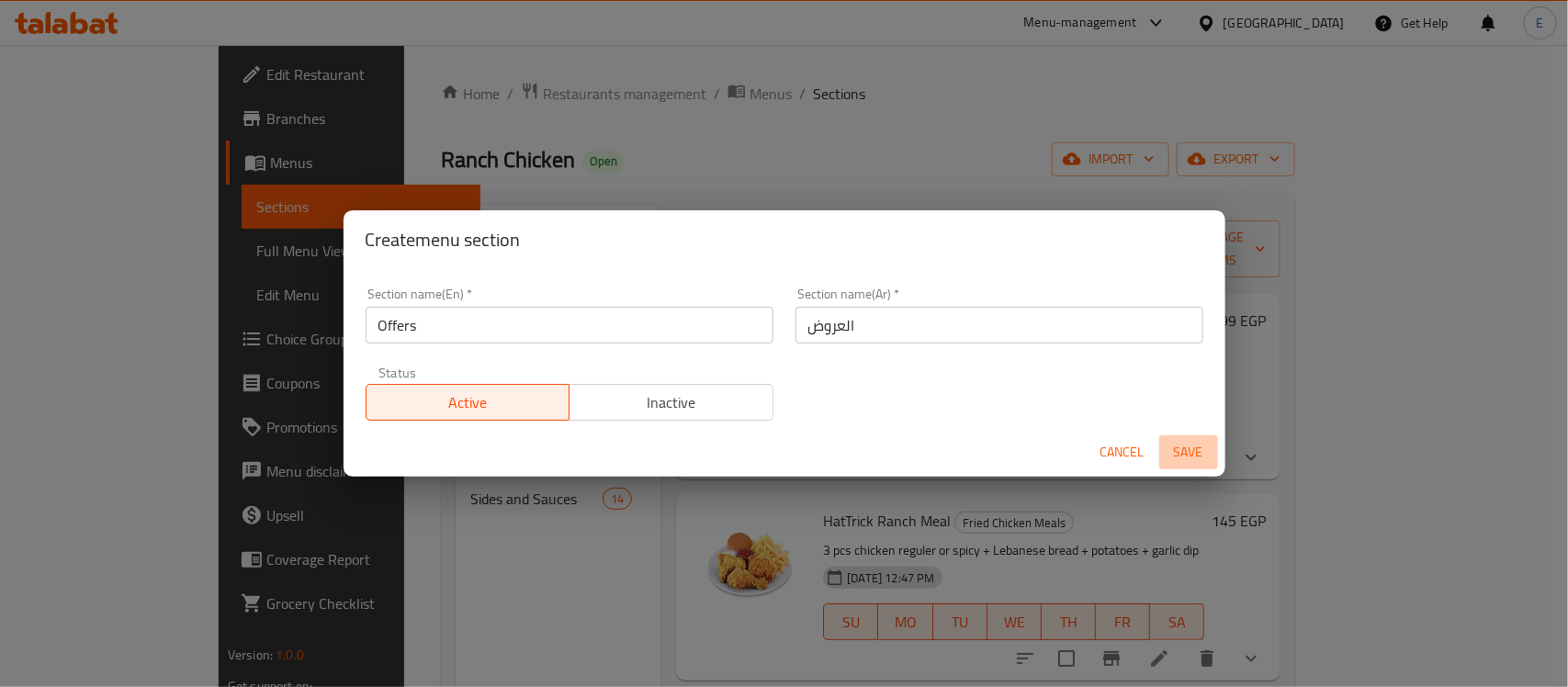
click at [1200, 452] on span "Save" at bounding box center [1189, 452] width 44 height 23
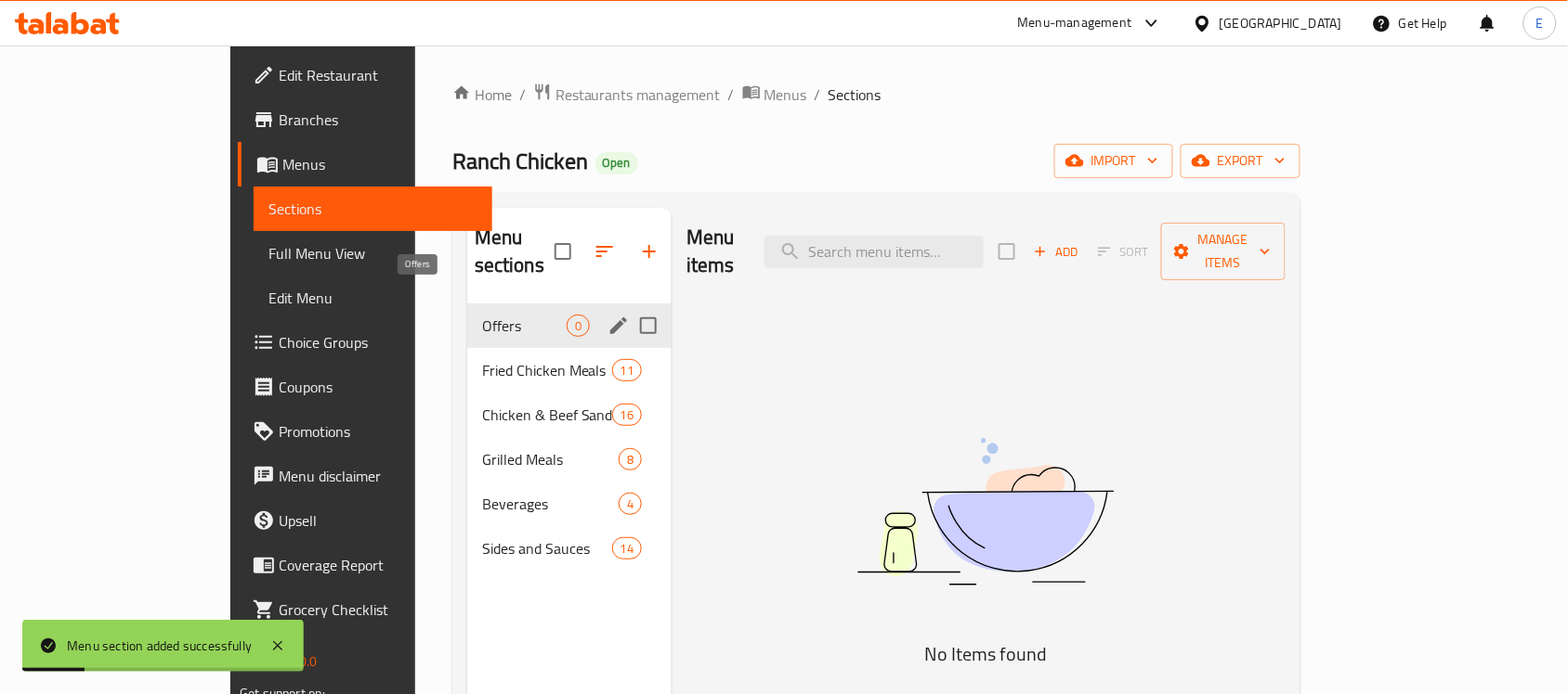
click at [482, 315] on span "Offers" at bounding box center [524, 326] width 84 height 23
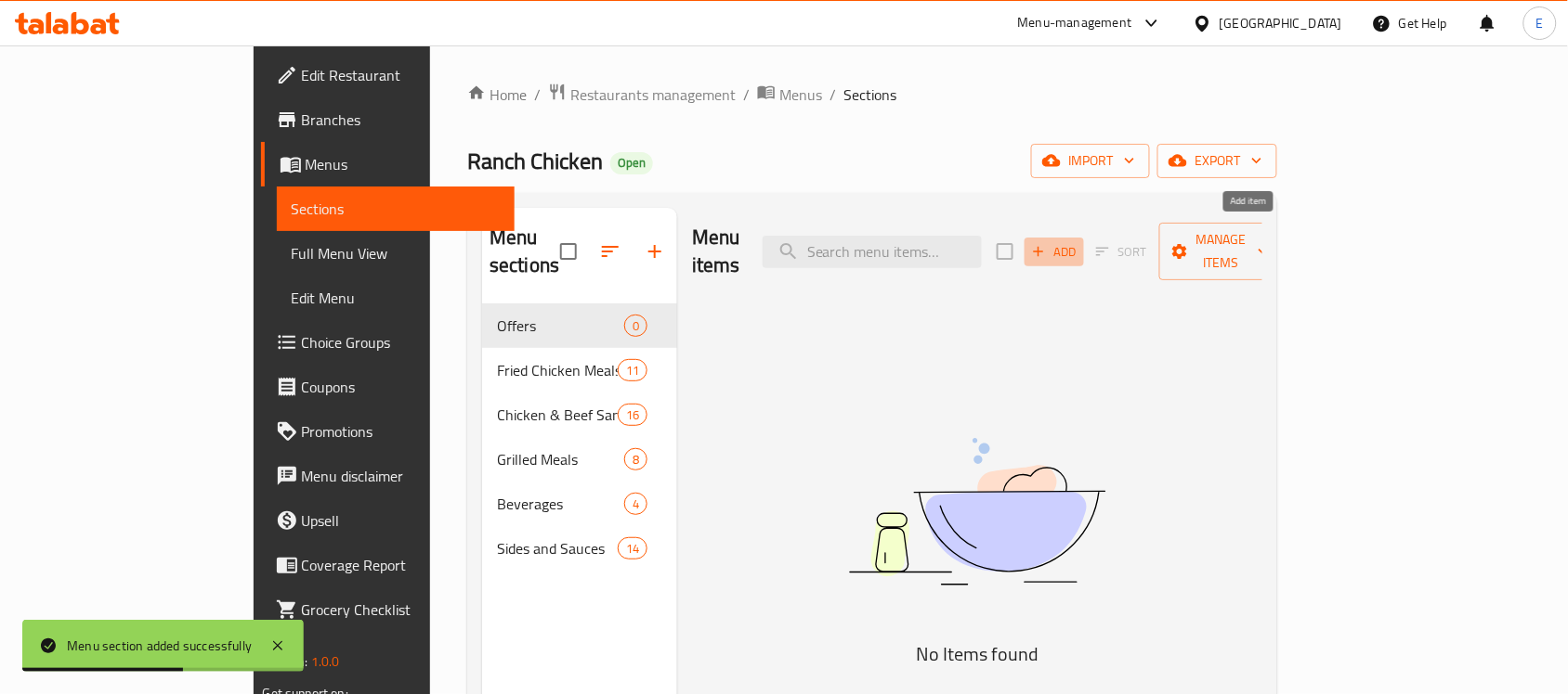
click at [1047, 244] on icon "button" at bounding box center [1038, 251] width 17 height 17
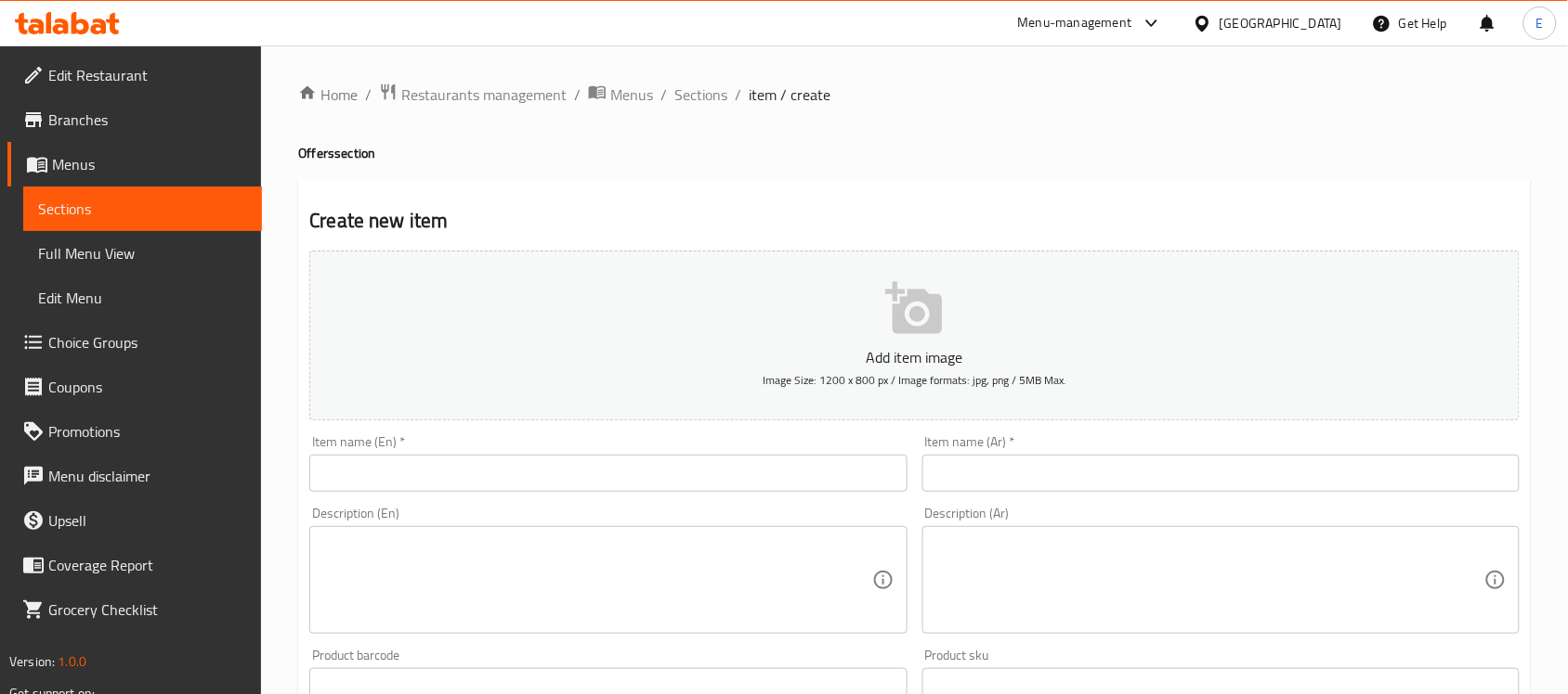
click at [1062, 457] on input "text" at bounding box center [1220, 473] width 597 height 38
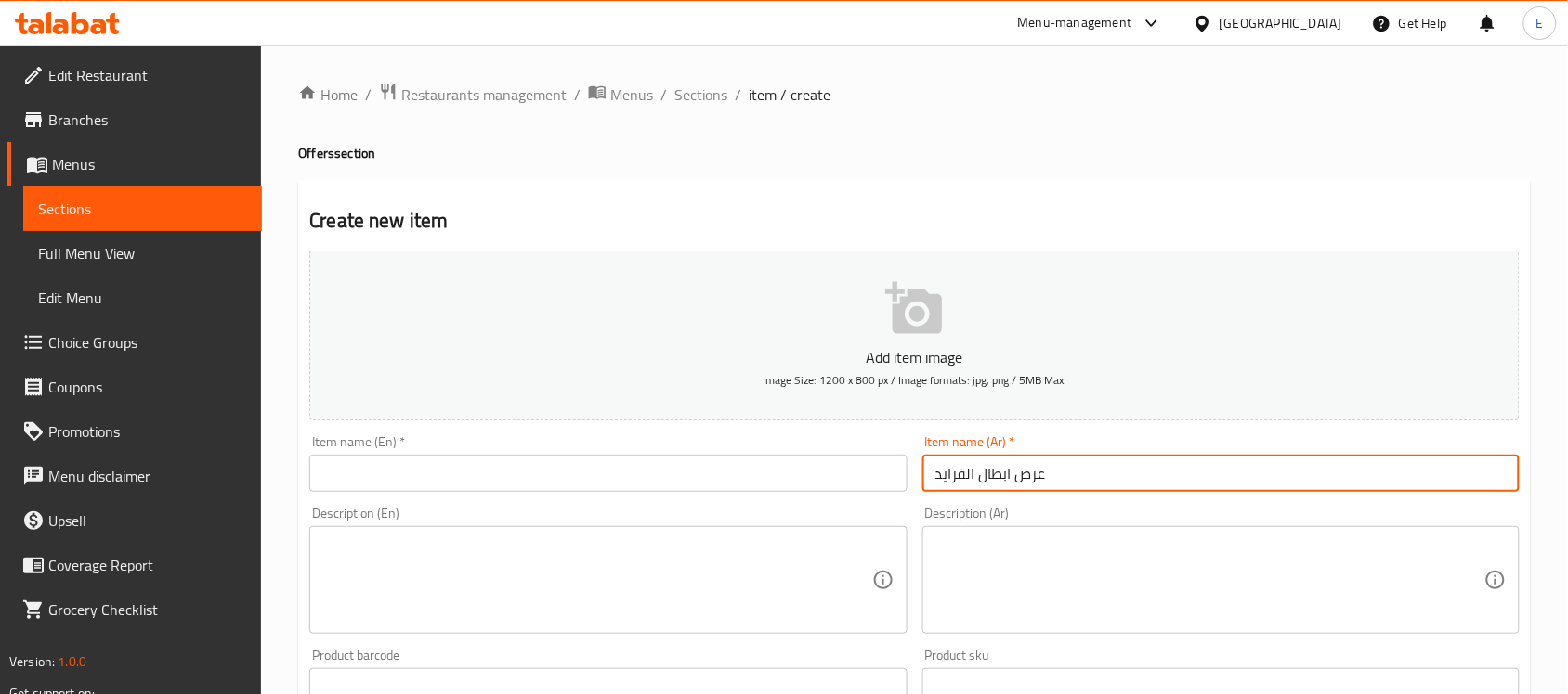
type input "عرض ابطال الفرايد"
